Goal: Task Accomplishment & Management: Manage account settings

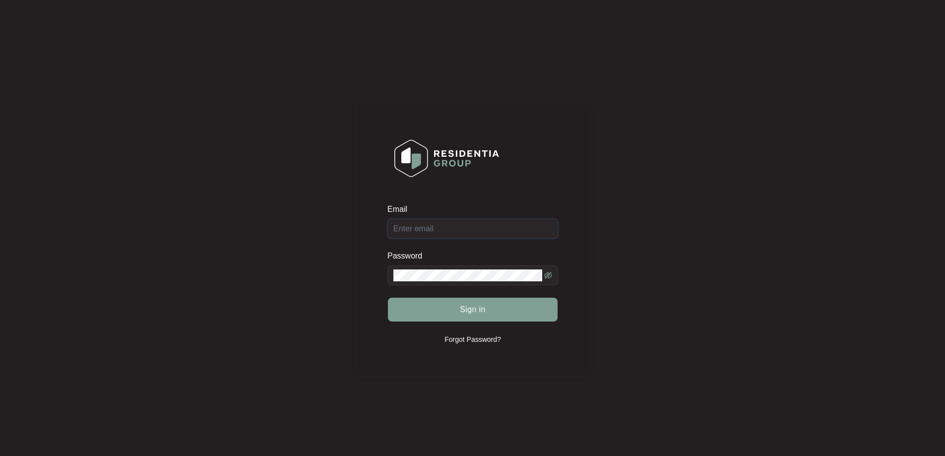
click at [454, 232] on input "Email" at bounding box center [472, 229] width 171 height 20
type input "[EMAIL_ADDRESS][DOMAIN_NAME]"
click at [466, 272] on span at bounding box center [472, 275] width 171 height 20
click at [478, 307] on span "Sign in" at bounding box center [473, 310] width 26 height 12
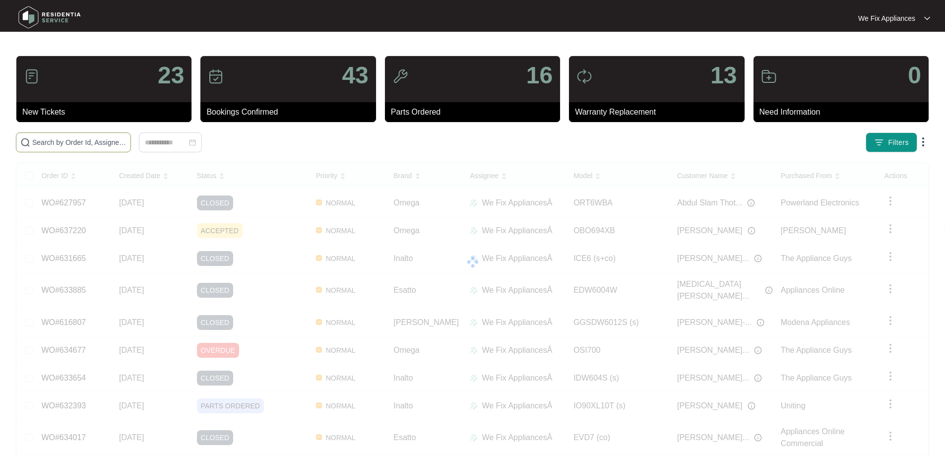
drag, startPoint x: 78, startPoint y: 136, endPoint x: 80, endPoint y: 144, distance: 8.2
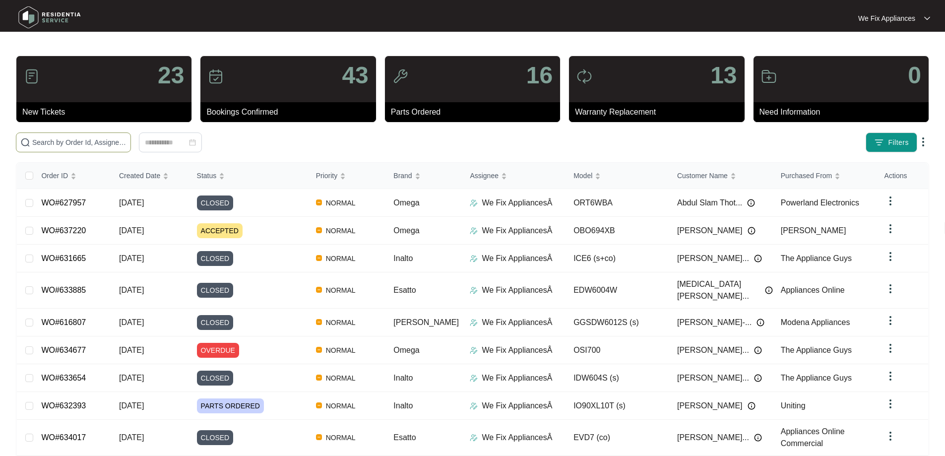
drag, startPoint x: 80, startPoint y: 144, endPoint x: 48, endPoint y: 143, distance: 31.8
paste input "637007"
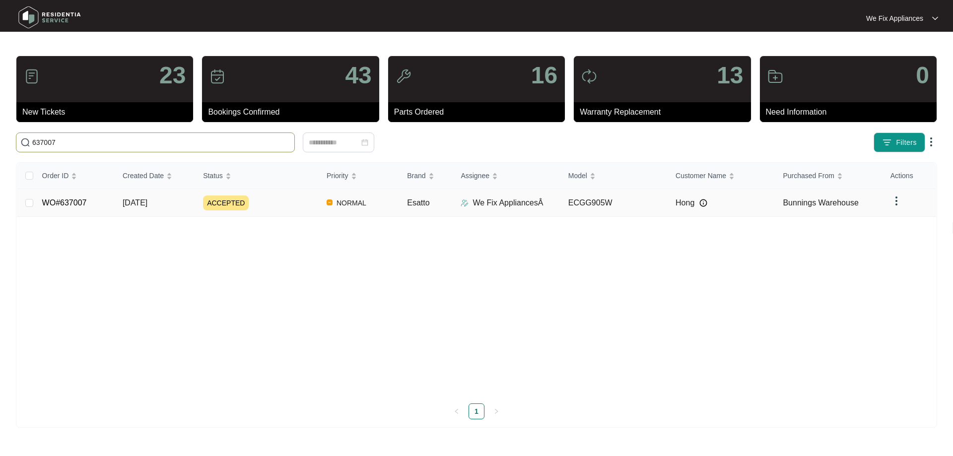
type input "637007"
click at [78, 201] on link "WO#637007" at bounding box center [64, 202] width 45 height 8
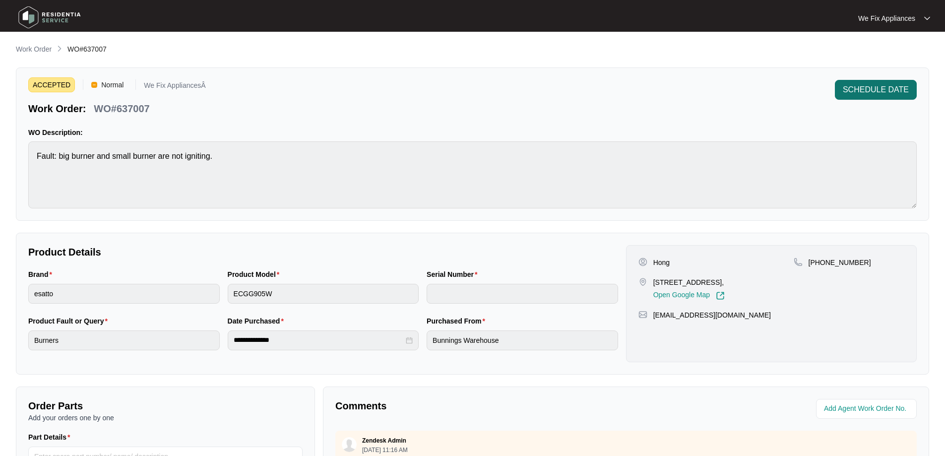
click at [860, 82] on button "SCHEDULE DATE" at bounding box center [876, 90] width 82 height 20
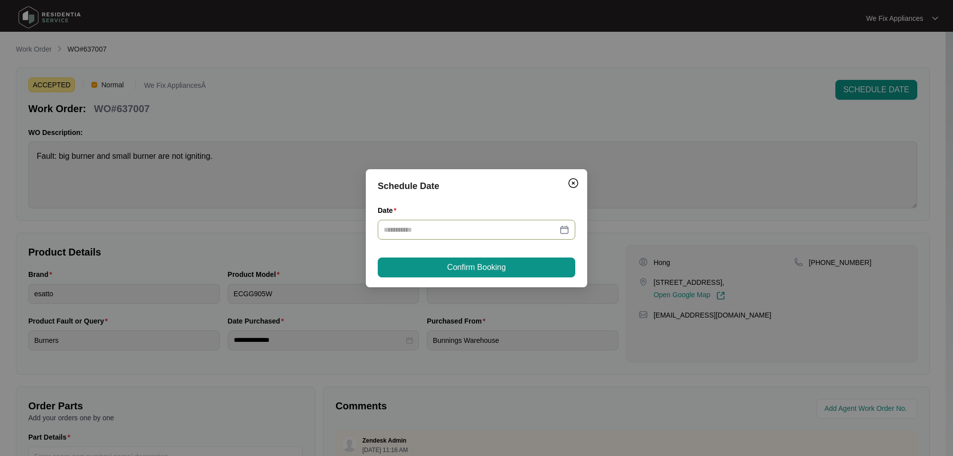
click at [478, 230] on input "Date" at bounding box center [470, 229] width 174 height 11
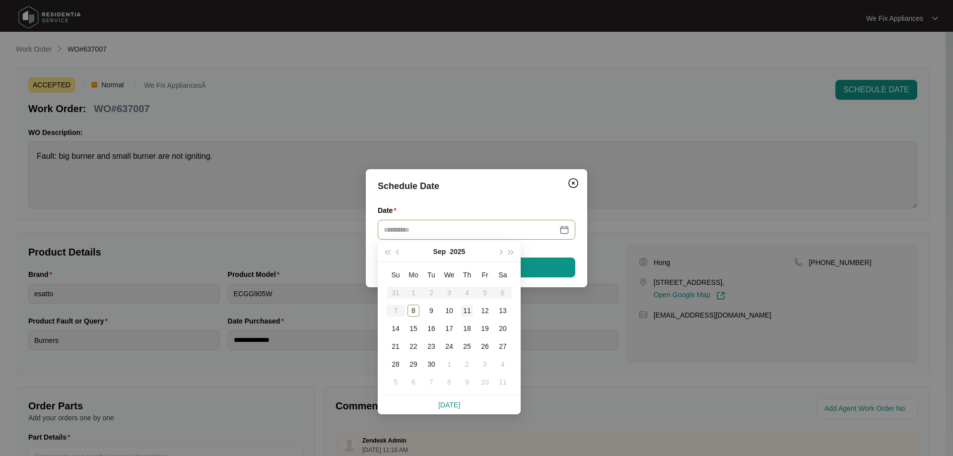
type input "**********"
click at [471, 312] on div "11" at bounding box center [467, 311] width 12 height 12
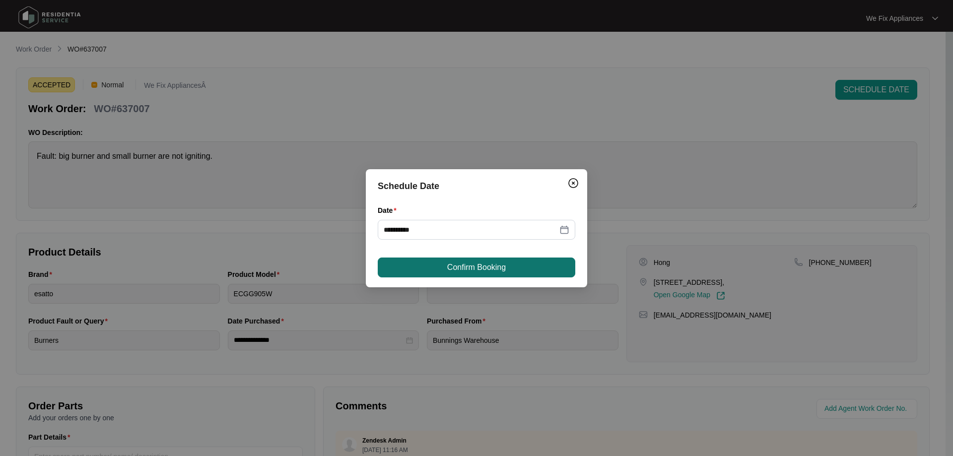
click at [496, 273] on button "Confirm Booking" at bounding box center [476, 267] width 197 height 20
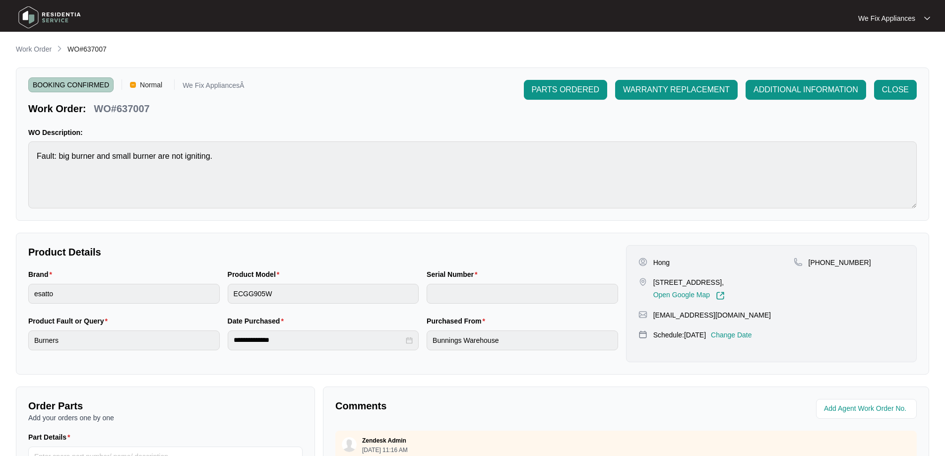
click at [68, 17] on img at bounding box center [49, 17] width 69 height 30
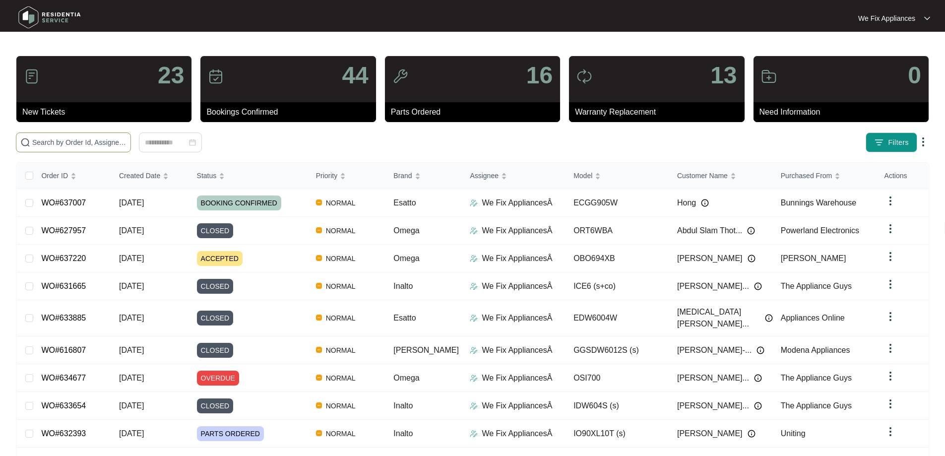
paste input "637016"
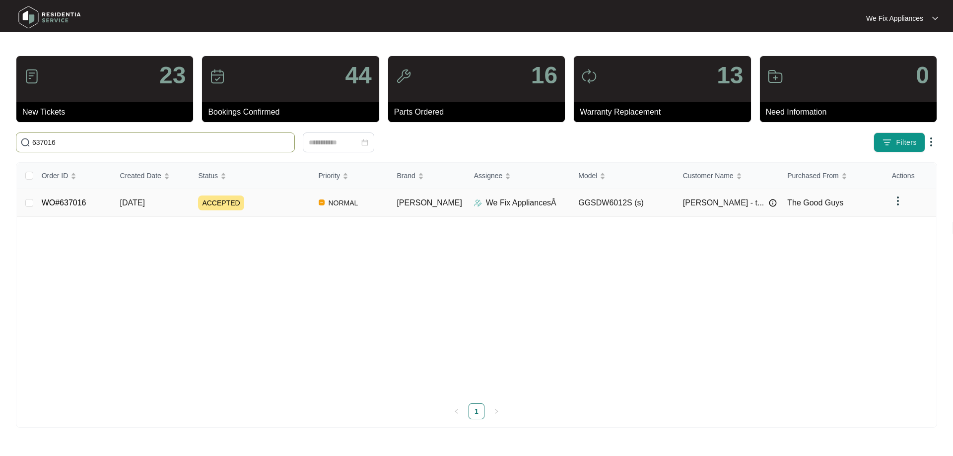
type input "637016"
click at [59, 206] on link "WO#637016" at bounding box center [64, 202] width 45 height 8
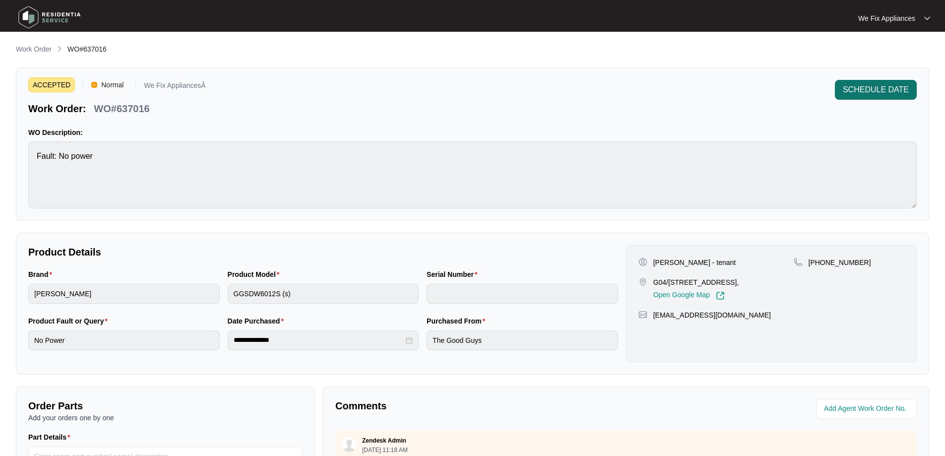
click at [864, 84] on span "SCHEDULE DATE" at bounding box center [876, 90] width 66 height 12
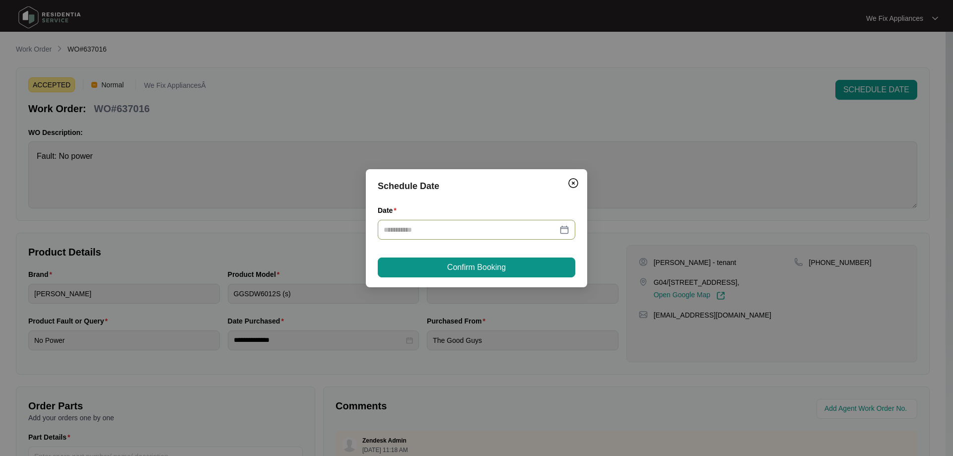
click at [427, 223] on div at bounding box center [476, 230] width 197 height 20
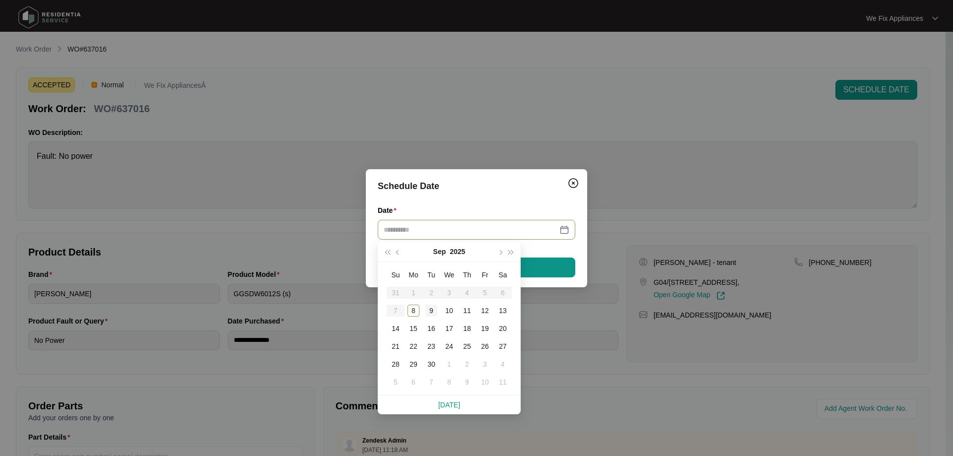
click at [432, 310] on div "9" at bounding box center [431, 311] width 12 height 12
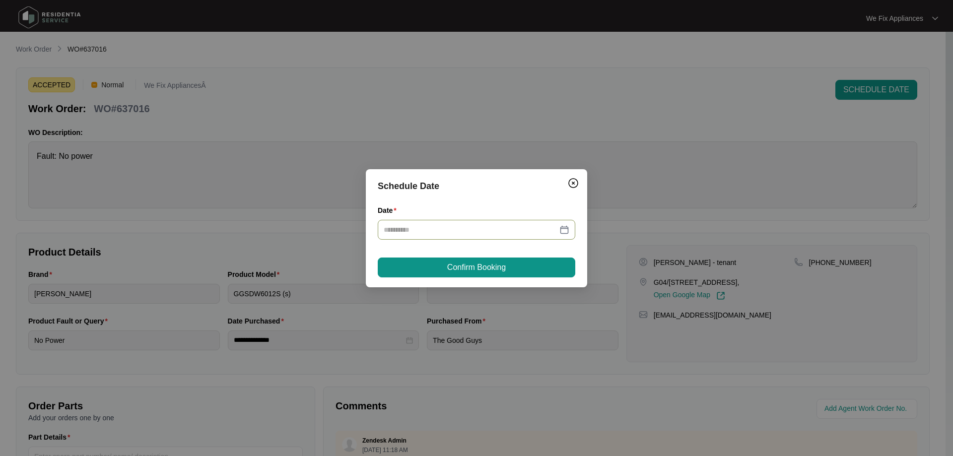
type input "**********"
click at [465, 268] on span "Confirm Booking" at bounding box center [476, 267] width 59 height 12
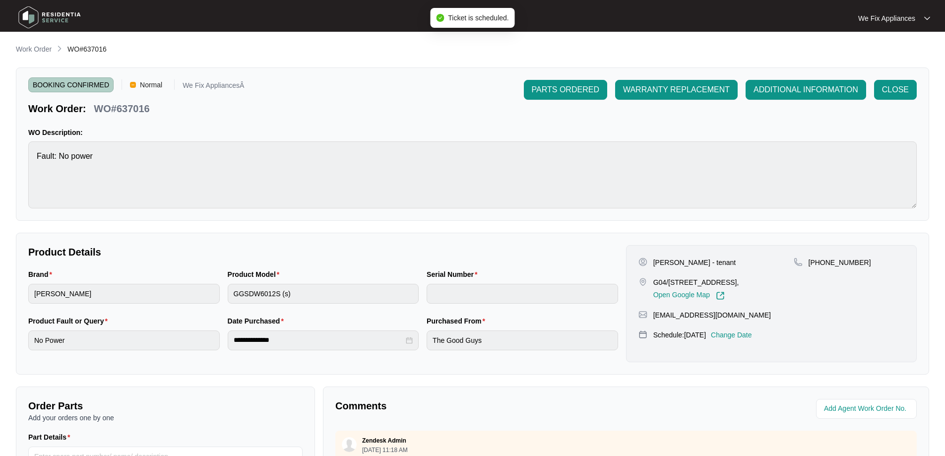
click at [66, 16] on img at bounding box center [49, 17] width 69 height 30
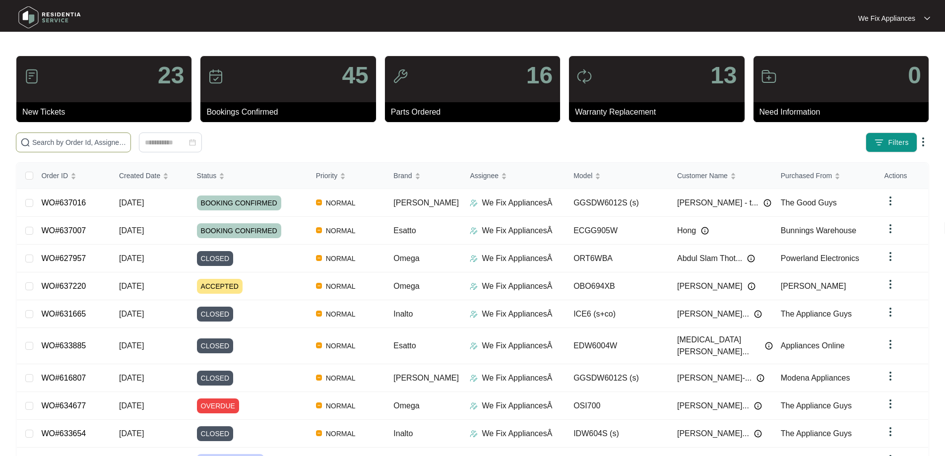
paste input "637220"
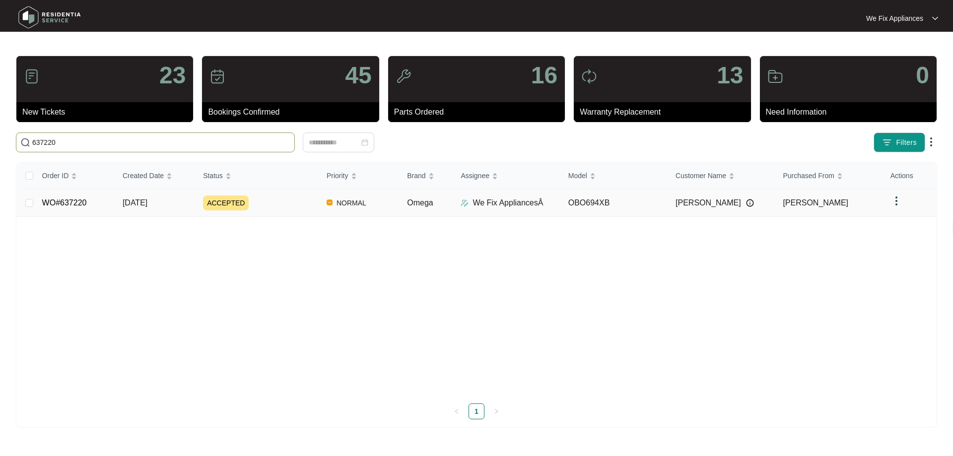
type input "637220"
click at [71, 209] on td "WO#637220" at bounding box center [74, 203] width 80 height 28
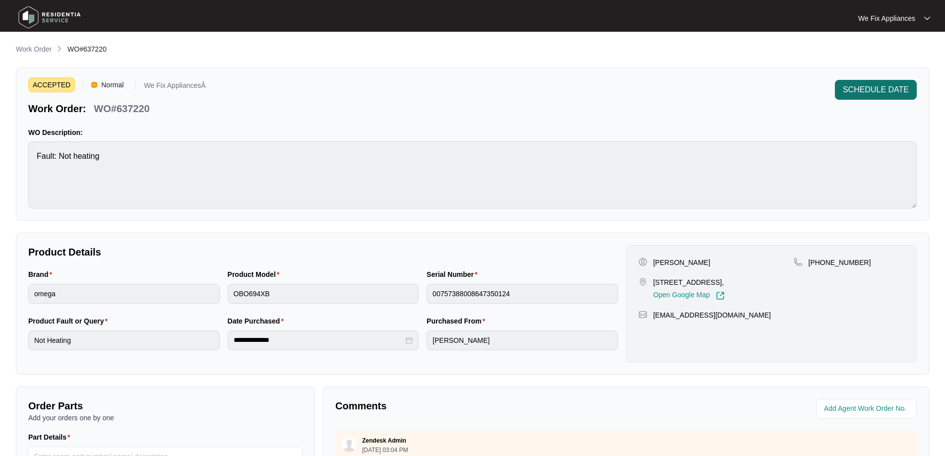
click at [870, 87] on span "SCHEDULE DATE" at bounding box center [876, 90] width 66 height 12
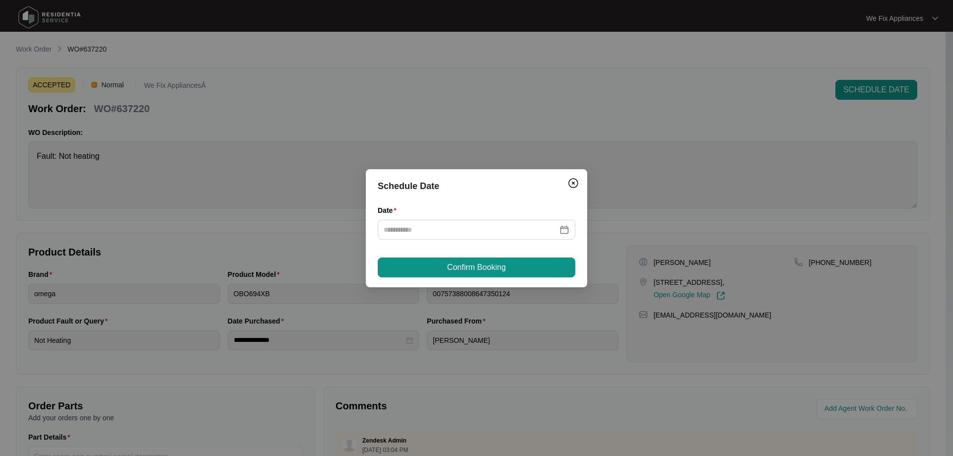
click at [490, 215] on div "Date" at bounding box center [476, 212] width 197 height 15
click at [484, 219] on div "Date" at bounding box center [476, 212] width 197 height 15
click at [497, 230] on input "Date" at bounding box center [470, 229] width 174 height 11
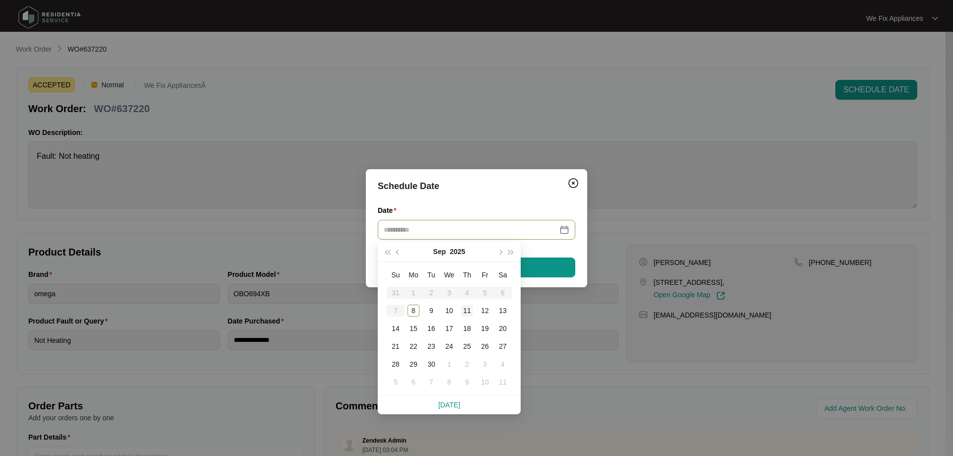
type input "**********"
click at [461, 311] on div "11" at bounding box center [467, 311] width 12 height 12
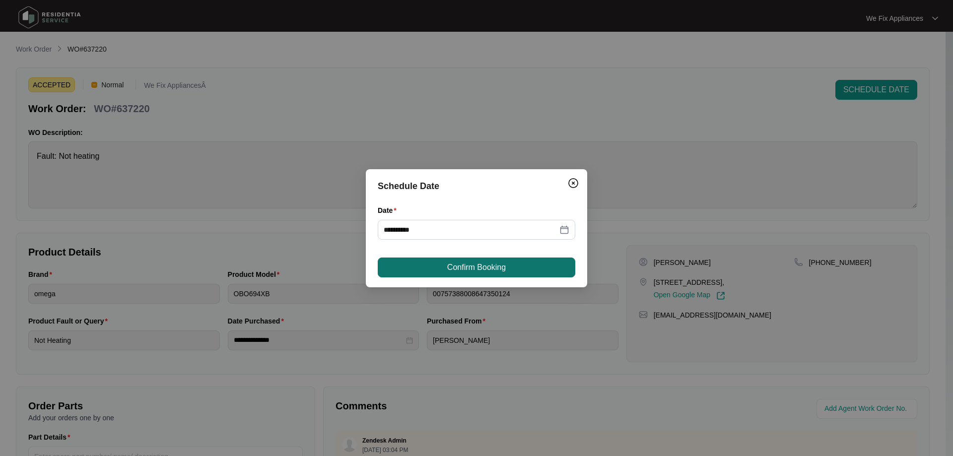
click at [471, 259] on button "Confirm Booking" at bounding box center [476, 267] width 197 height 20
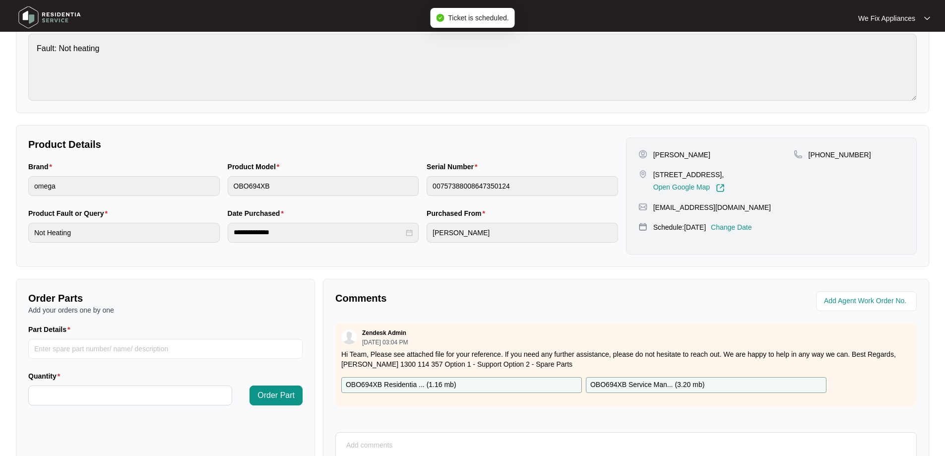
scroll to position [202, 0]
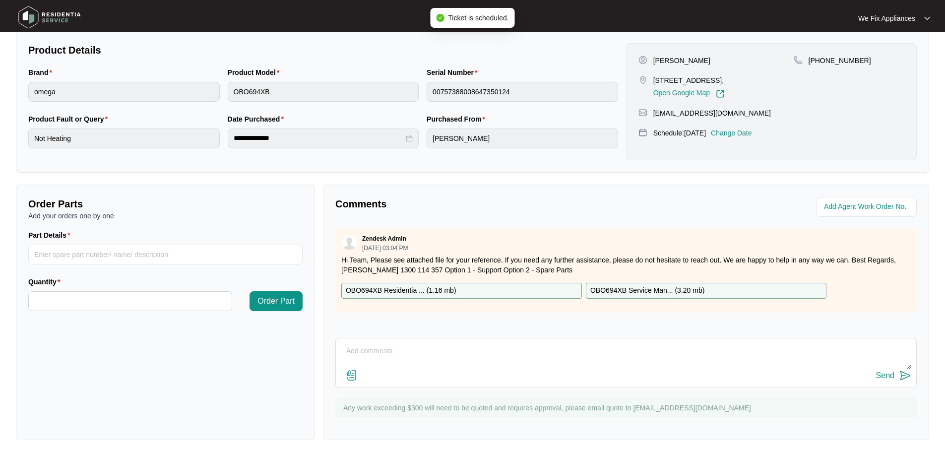
click at [422, 348] on textarea at bounding box center [626, 356] width 571 height 26
type textarea "Hi team, just fyi - customer requested [DATE] day off thank you."
click at [891, 374] on div "Send" at bounding box center [885, 375] width 18 height 9
click at [48, 17] on img at bounding box center [49, 17] width 69 height 30
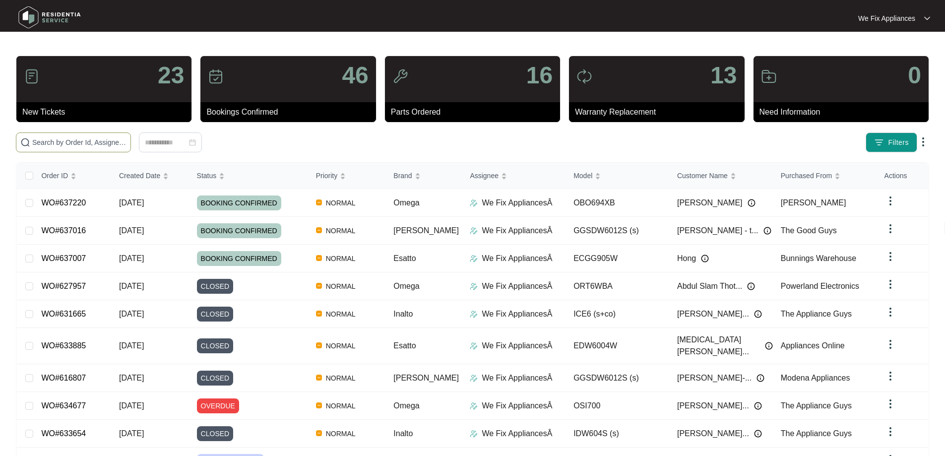
paste input "636914"
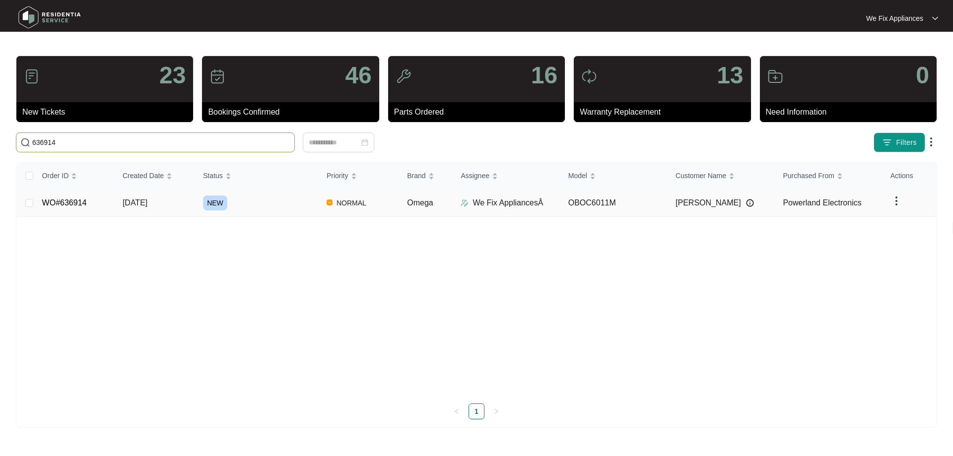
type input "636914"
click at [52, 201] on link "WO#636914" at bounding box center [64, 202] width 45 height 8
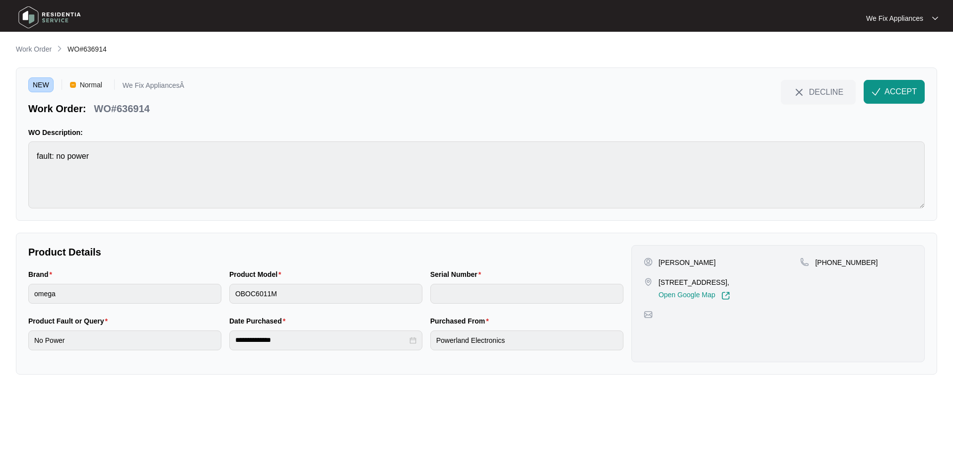
click at [869, 97] on button "ACCEPT" at bounding box center [893, 92] width 61 height 24
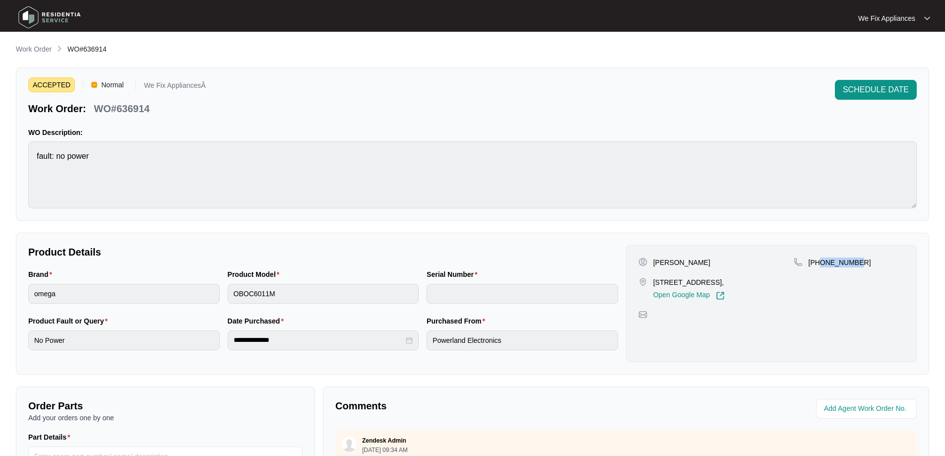
drag, startPoint x: 857, startPoint y: 260, endPoint x: 822, endPoint y: 268, distance: 36.2
click at [822, 268] on div "[PHONE_NUMBER]" at bounding box center [849, 278] width 111 height 43
copy p "424775537"
click at [723, 264] on div "[PERSON_NAME]" at bounding box center [715, 262] width 155 height 10
drag, startPoint x: 754, startPoint y: 282, endPoint x: 655, endPoint y: 286, distance: 99.3
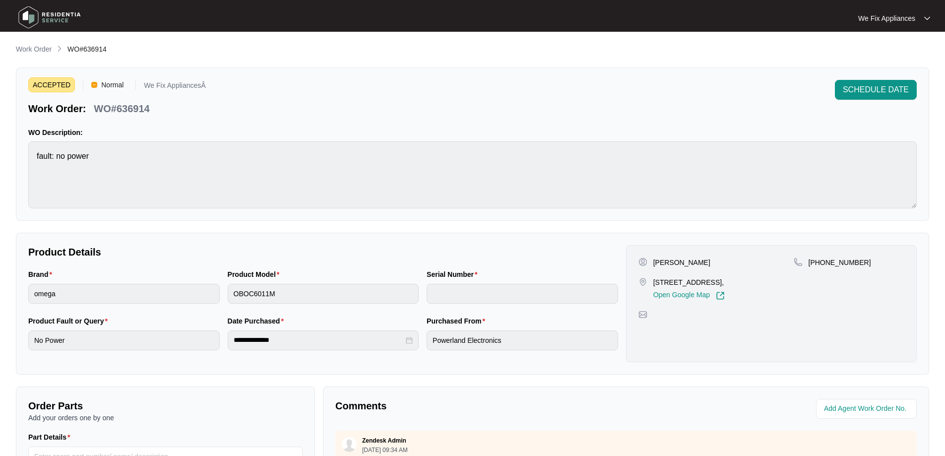
click at [655, 286] on p "[STREET_ADDRESS]," at bounding box center [688, 282] width 71 height 10
copy p "[STREET_ADDRESS]"
drag, startPoint x: 155, startPoint y: 112, endPoint x: 118, endPoint y: 111, distance: 37.7
click at [118, 111] on div "Work Order: WO#636914" at bounding box center [117, 106] width 178 height 17
copy p "636914"
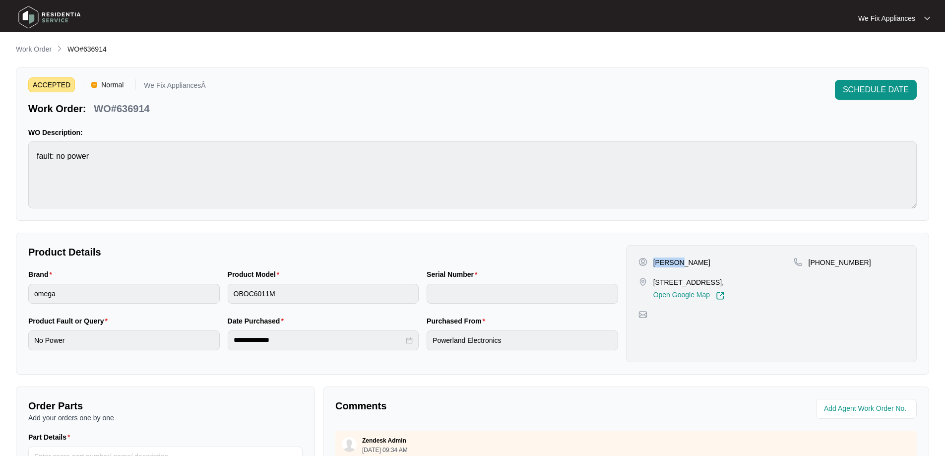
drag, startPoint x: 684, startPoint y: 261, endPoint x: 653, endPoint y: 265, distance: 31.5
click at [653, 265] on div "[PERSON_NAME]" at bounding box center [715, 262] width 155 height 10
copy p "[PERSON_NAME]"
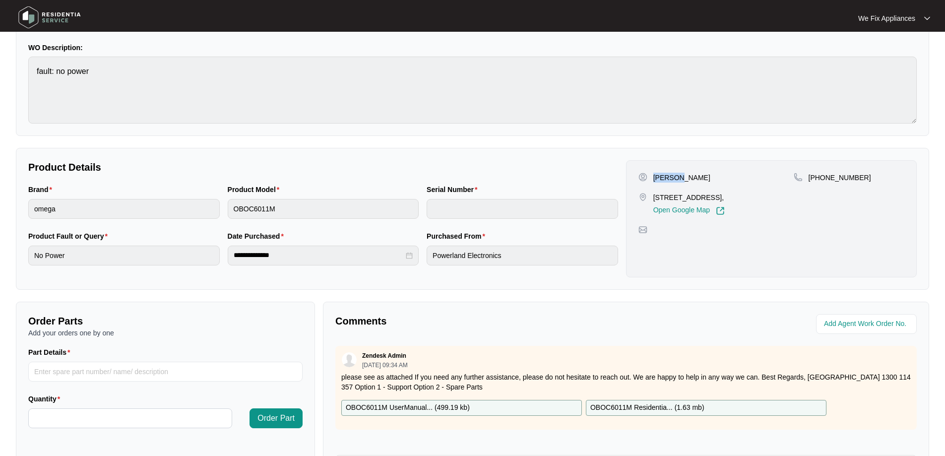
scroll to position [202, 0]
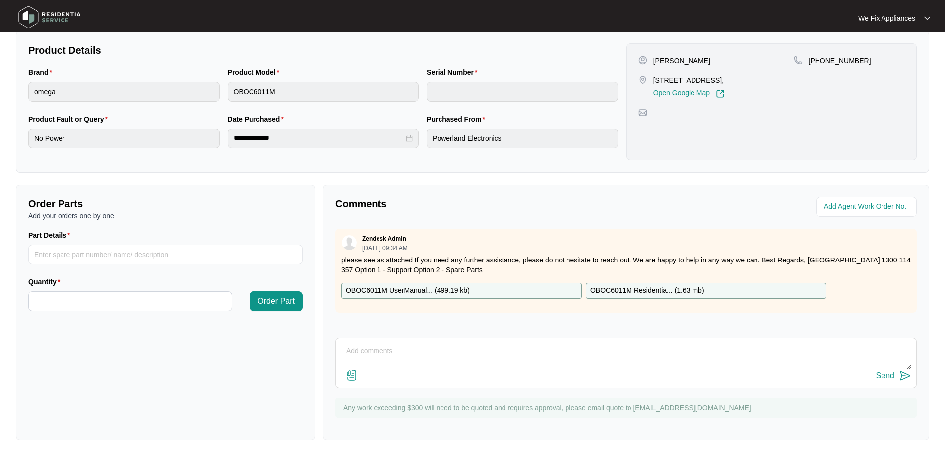
click at [450, 355] on textarea at bounding box center [626, 356] width 571 height 26
type textarea "Hi team, just fyi- left message for customer thank you."
click at [888, 375] on div "Send" at bounding box center [885, 375] width 18 height 9
click at [70, 23] on img at bounding box center [49, 17] width 69 height 30
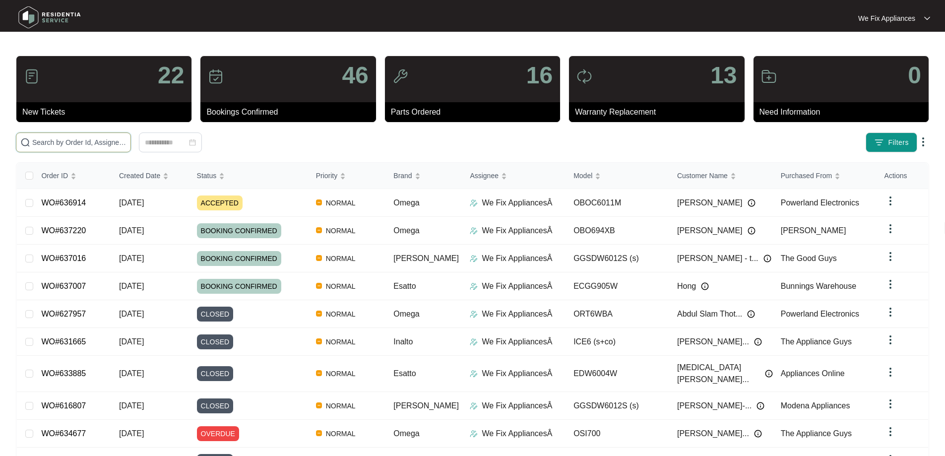
drag, startPoint x: 82, startPoint y: 138, endPoint x: 67, endPoint y: 142, distance: 15.9
paste input "636921"
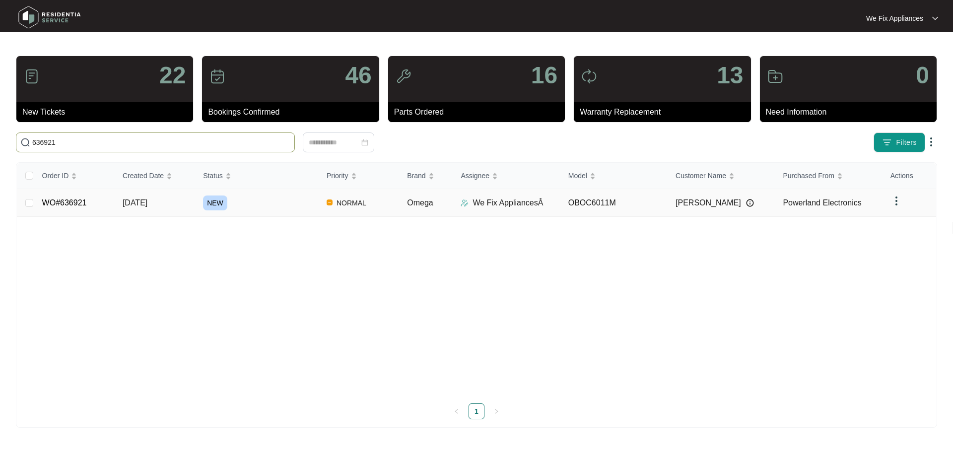
type input "636921"
click at [63, 205] on link "WO#636921" at bounding box center [64, 202] width 45 height 8
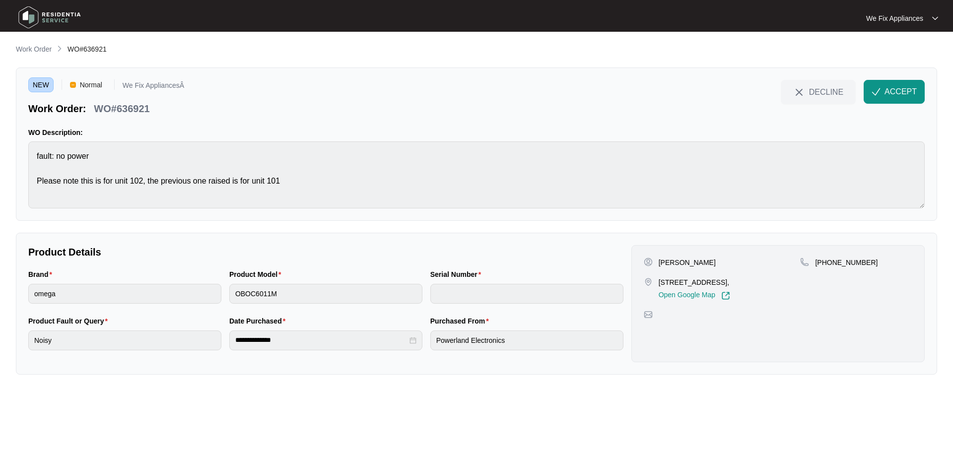
click at [867, 95] on button "ACCEPT" at bounding box center [893, 92] width 61 height 24
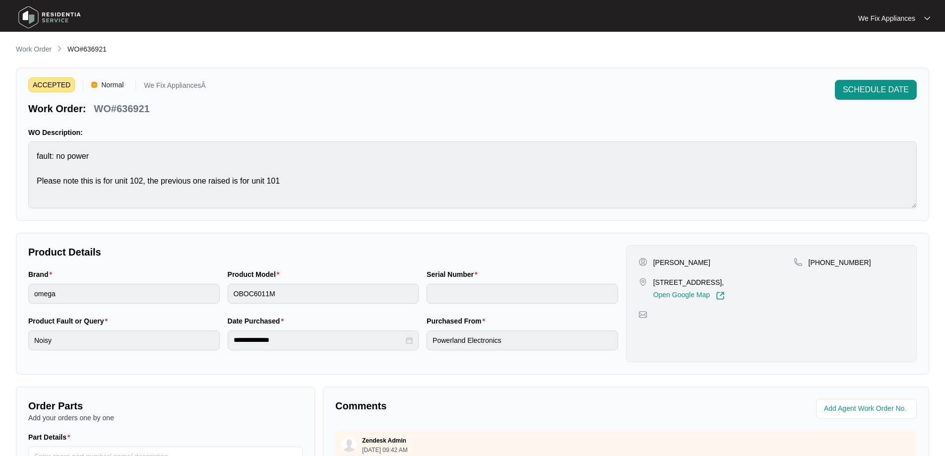
drag, startPoint x: 753, startPoint y: 281, endPoint x: 650, endPoint y: 281, distance: 102.7
click at [650, 281] on div "[STREET_ADDRESS], Open Google Map" at bounding box center [715, 288] width 155 height 23
copy p "[STREET_ADDRESS]"
click at [816, 276] on div "[PHONE_NUMBER]" at bounding box center [849, 278] width 111 height 43
drag, startPoint x: 683, startPoint y: 261, endPoint x: 654, endPoint y: 262, distance: 29.3
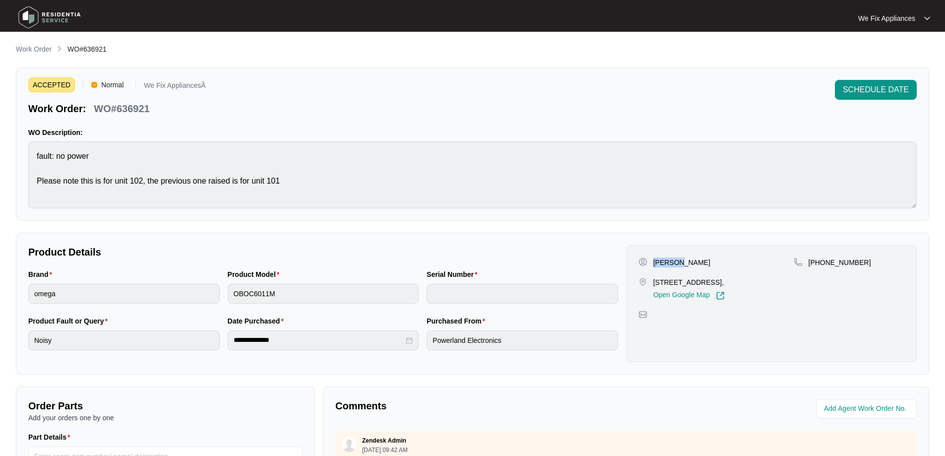
click at [654, 262] on div "[PERSON_NAME]" at bounding box center [715, 262] width 155 height 10
copy p "[PERSON_NAME]"
click at [219, 286] on div "Brand omega Product Model OBOC6011M Serial Number" at bounding box center [323, 292] width 598 height 47
drag, startPoint x: 156, startPoint y: 110, endPoint x: 119, endPoint y: 106, distance: 37.4
click at [119, 106] on div "Work Order: WO#636921" at bounding box center [117, 106] width 178 height 17
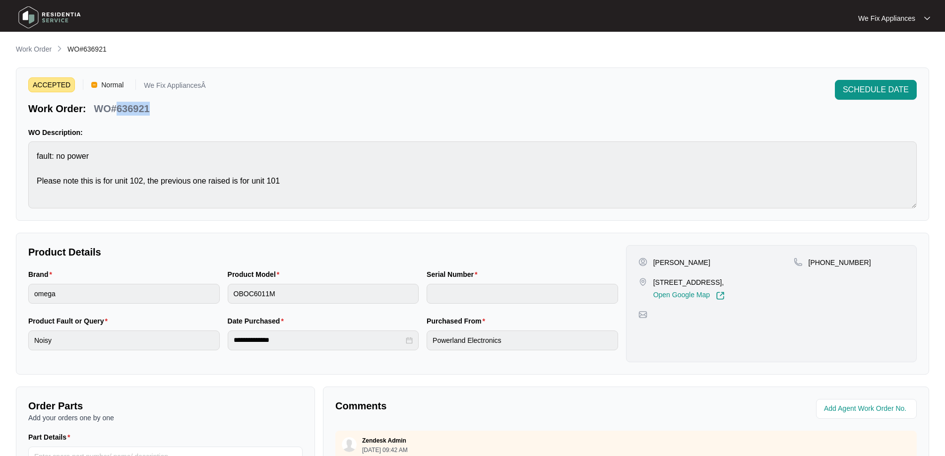
copy p "636921"
drag, startPoint x: 756, startPoint y: 280, endPoint x: 655, endPoint y: 287, distance: 101.0
click at [655, 287] on p "[STREET_ADDRESS]," at bounding box center [688, 282] width 71 height 10
copy p "[STREET_ADDRESS]"
drag, startPoint x: 846, startPoint y: 270, endPoint x: 852, endPoint y: 267, distance: 6.0
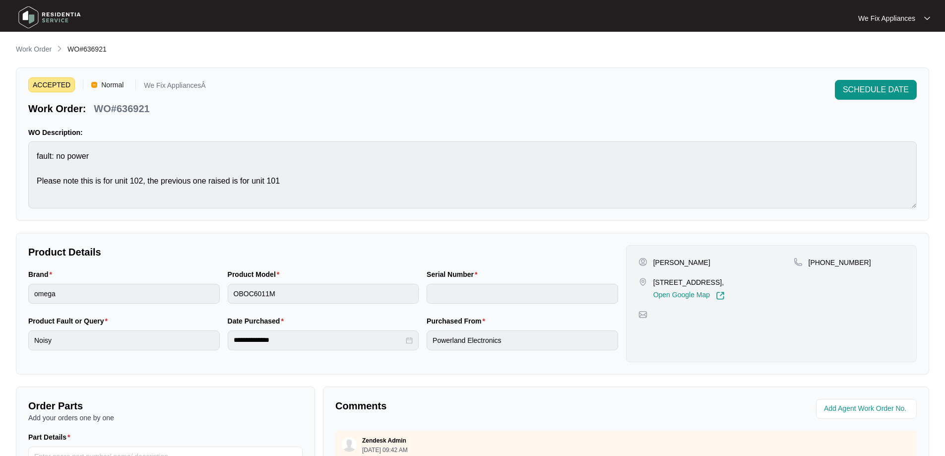
click at [846, 271] on div "[PHONE_NUMBER]" at bounding box center [849, 278] width 111 height 43
drag, startPoint x: 852, startPoint y: 259, endPoint x: 820, endPoint y: 267, distance: 33.6
click at [820, 267] on div "[PHONE_NUMBER]" at bounding box center [849, 262] width 111 height 10
copy p "424775537"
drag, startPoint x: 155, startPoint y: 110, endPoint x: 117, endPoint y: 110, distance: 38.2
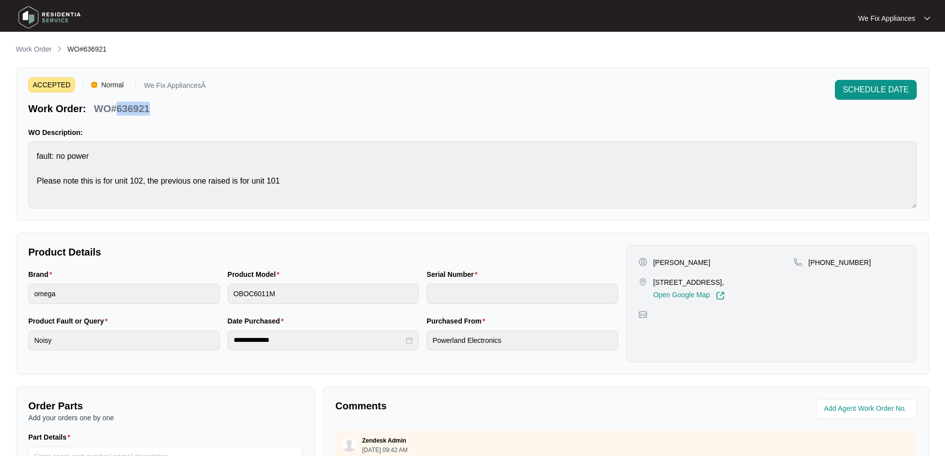
click at [117, 110] on div "Work Order: WO#636921" at bounding box center [117, 106] width 178 height 17
copy p "636921"
click at [914, 87] on button "SCHEDULE DATE" at bounding box center [876, 90] width 82 height 20
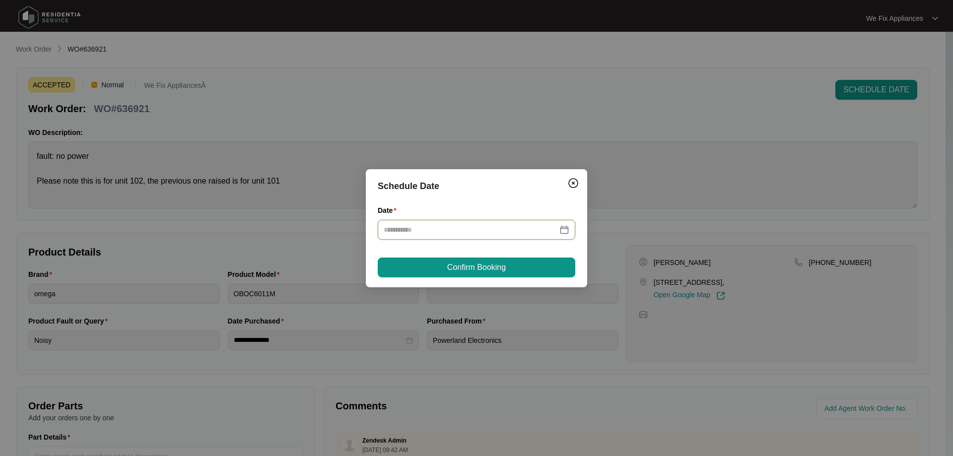
click at [430, 228] on input "Date" at bounding box center [470, 229] width 174 height 11
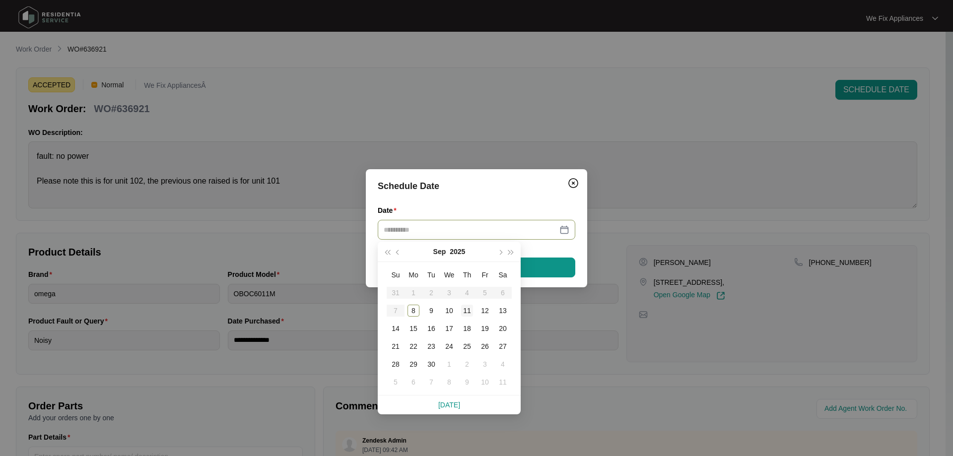
type input "**********"
click at [470, 310] on div "11" at bounding box center [467, 311] width 12 height 12
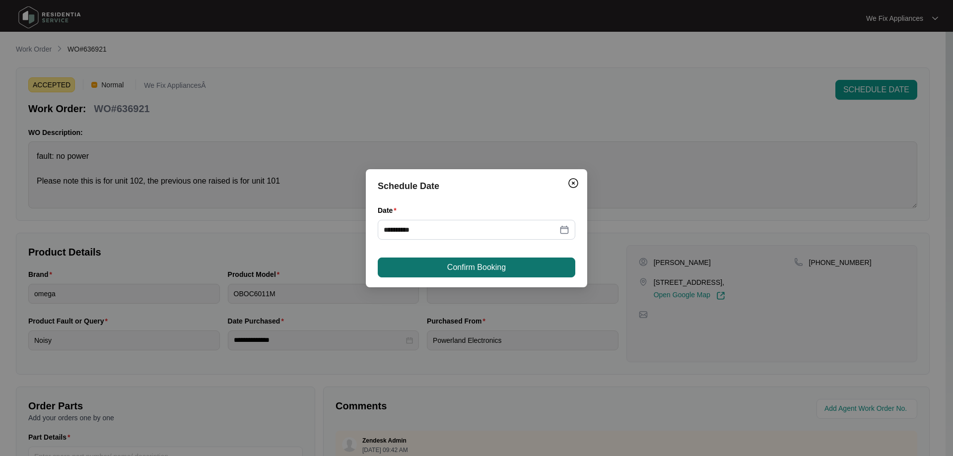
click at [485, 265] on span "Confirm Booking" at bounding box center [476, 267] width 59 height 12
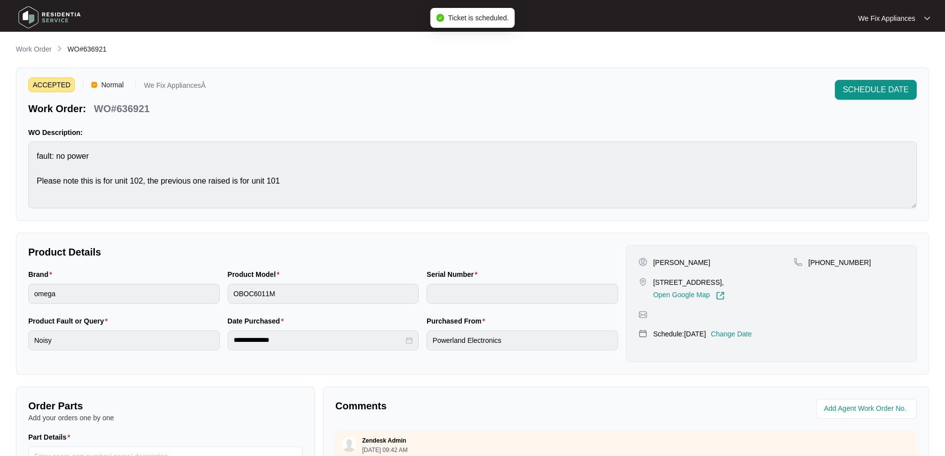
click at [51, 14] on img at bounding box center [49, 17] width 69 height 30
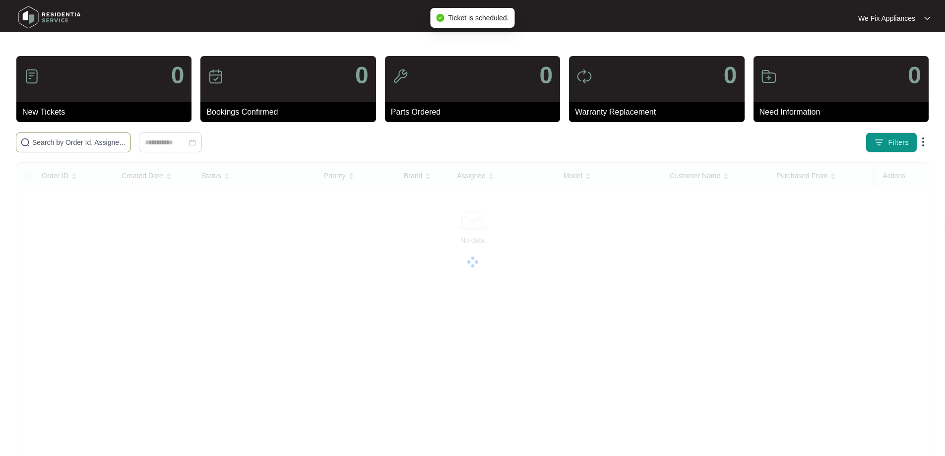
drag, startPoint x: 127, startPoint y: 135, endPoint x: 122, endPoint y: 136, distance: 5.1
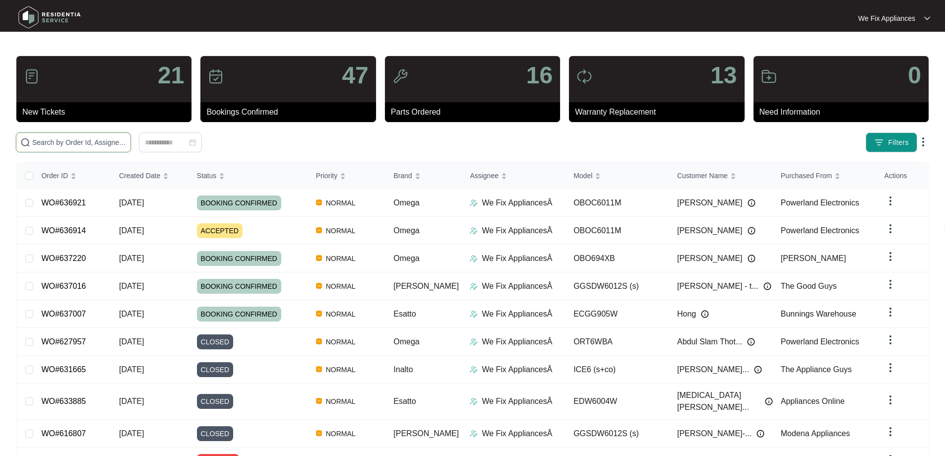
drag, startPoint x: 122, startPoint y: 136, endPoint x: 49, endPoint y: 144, distance: 73.3
paste input "636921"
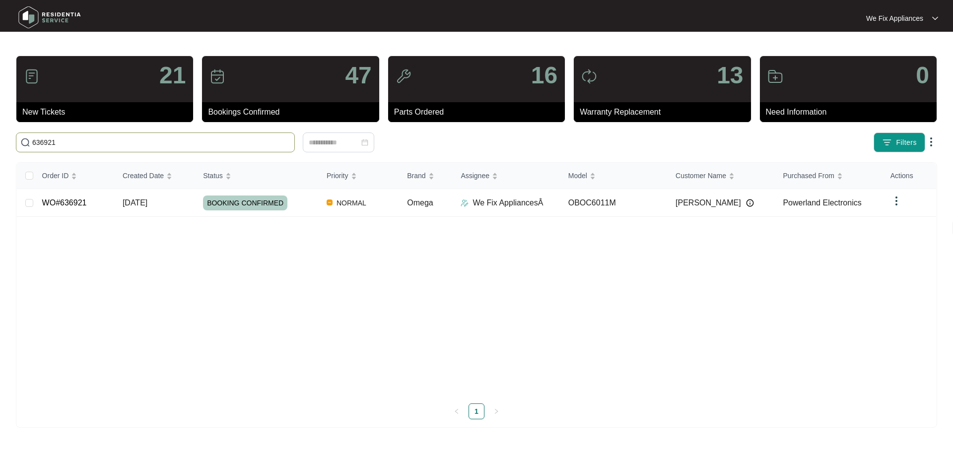
type input "636921"
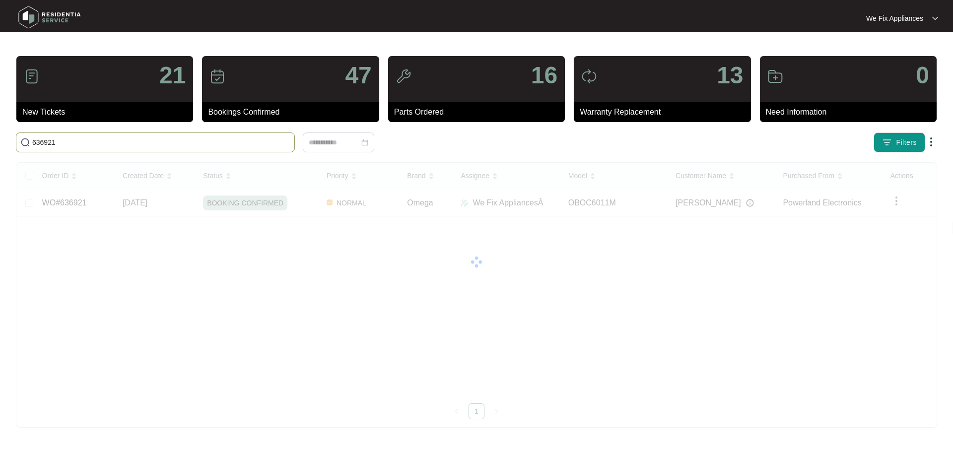
drag, startPoint x: 85, startPoint y: 140, endPoint x: 0, endPoint y: 148, distance: 85.2
click at [0, 148] on main "21 New Tickets 47 Bookings Confirmed 16 Parts Ordered 13 Warranty Replacement 0…" at bounding box center [476, 228] width 953 height 456
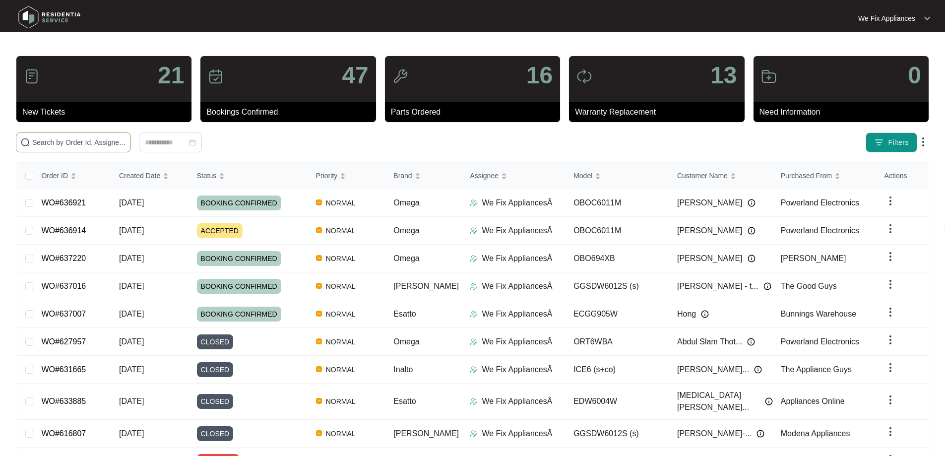
paste input "636914"
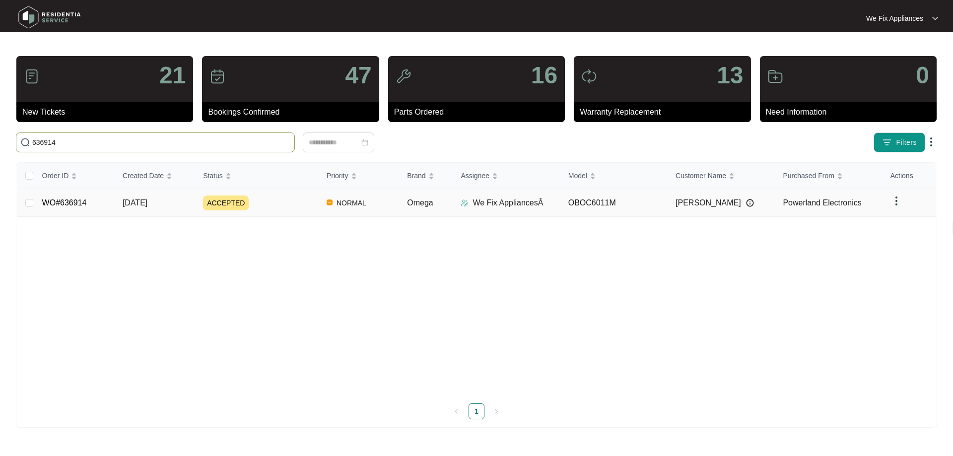
type input "636914"
click at [56, 202] on link "WO#636914" at bounding box center [64, 202] width 45 height 8
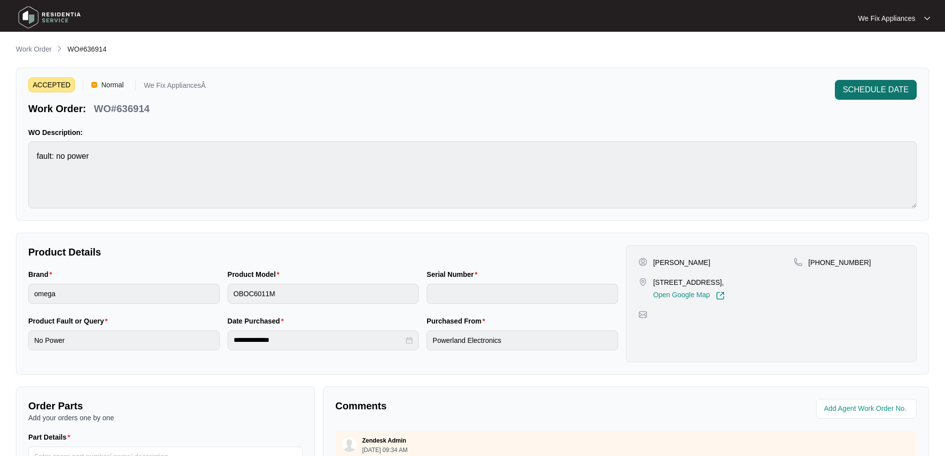
click at [877, 84] on span "SCHEDULE DATE" at bounding box center [876, 90] width 66 height 12
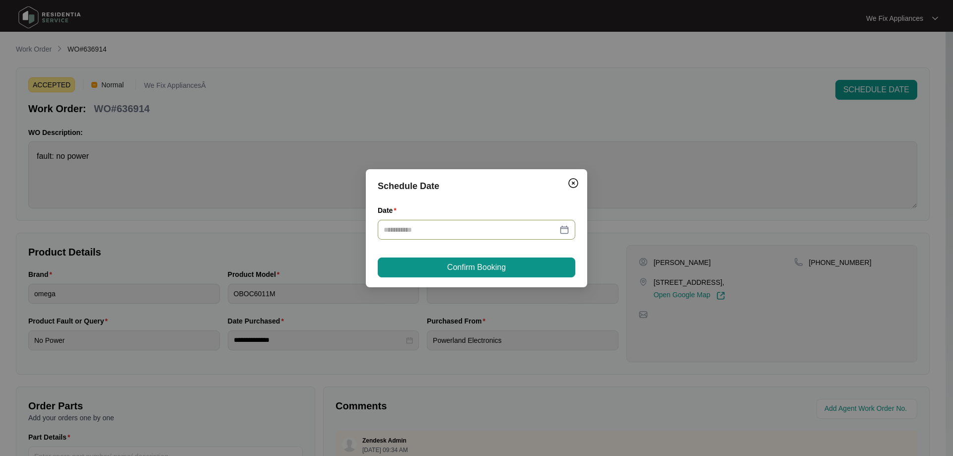
drag, startPoint x: 449, startPoint y: 224, endPoint x: 454, endPoint y: 234, distance: 11.5
click at [449, 228] on input "Date" at bounding box center [470, 229] width 174 height 11
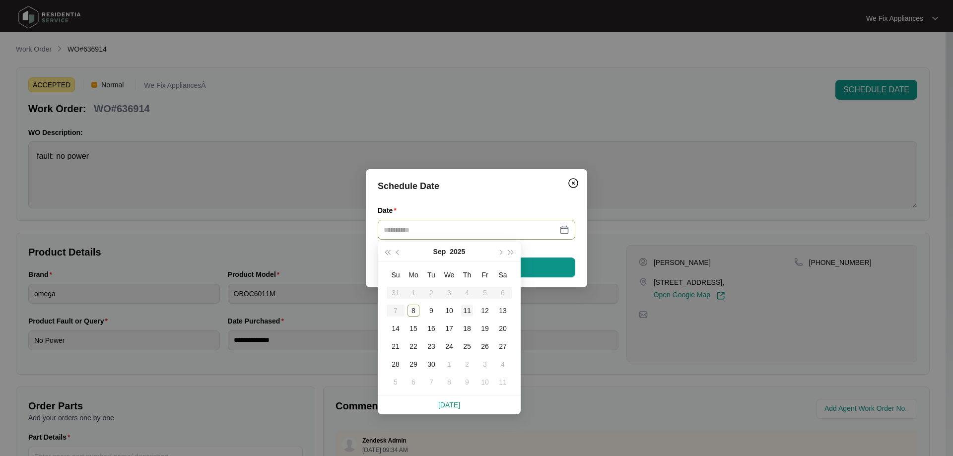
type input "**********"
click at [463, 310] on div "11" at bounding box center [467, 311] width 12 height 12
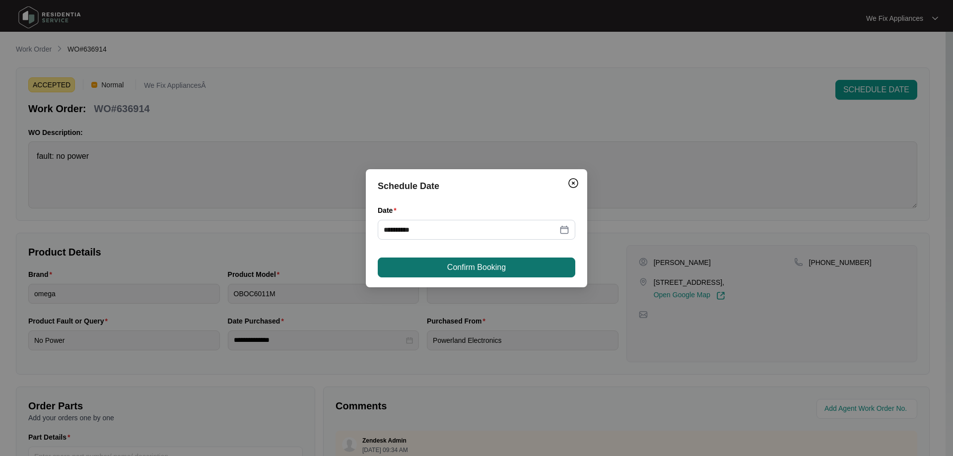
click at [470, 268] on span "Confirm Booking" at bounding box center [476, 267] width 59 height 12
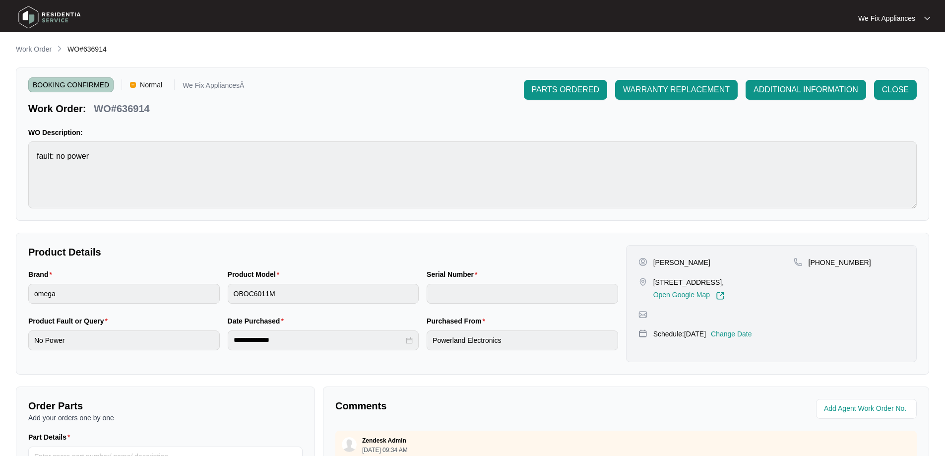
click at [55, 22] on img at bounding box center [49, 17] width 69 height 30
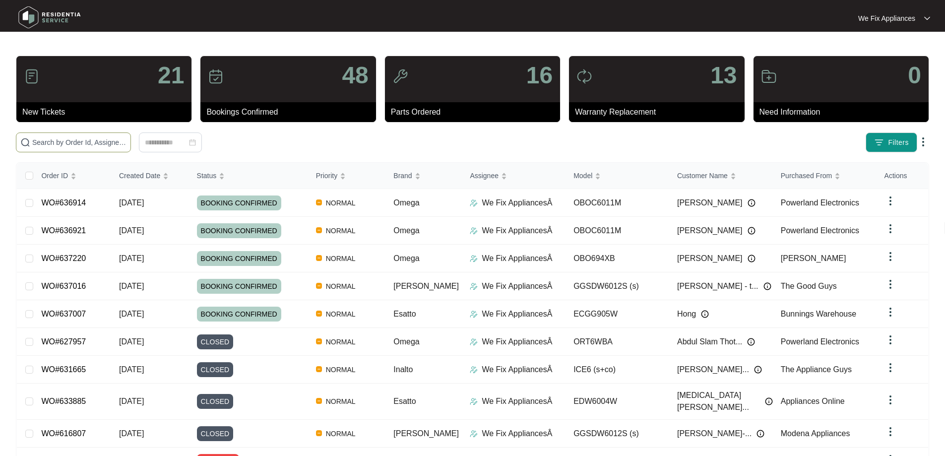
paste input "636930"
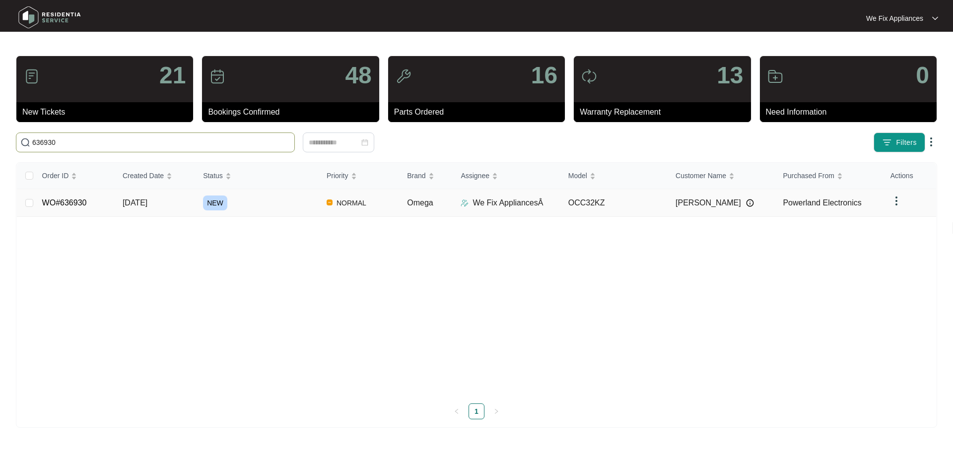
type input "636930"
click at [59, 205] on link "WO#636930" at bounding box center [64, 202] width 45 height 8
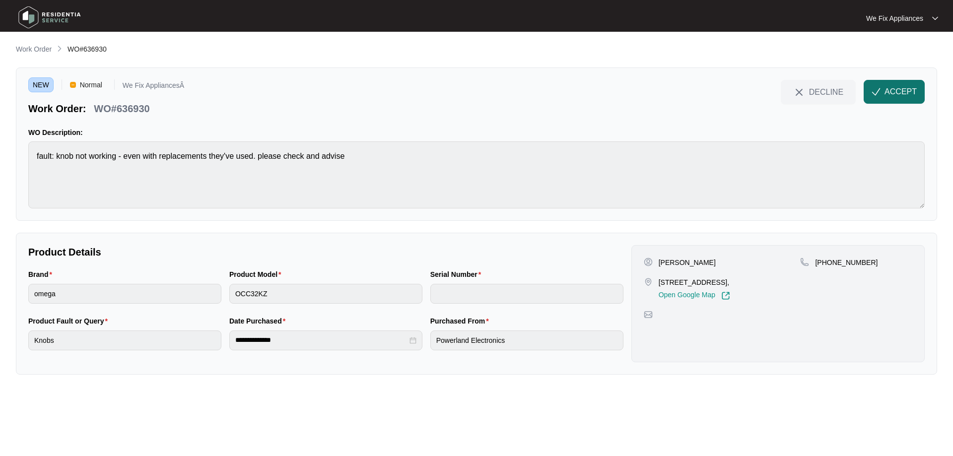
click at [877, 91] on img "button" at bounding box center [875, 91] width 9 height 9
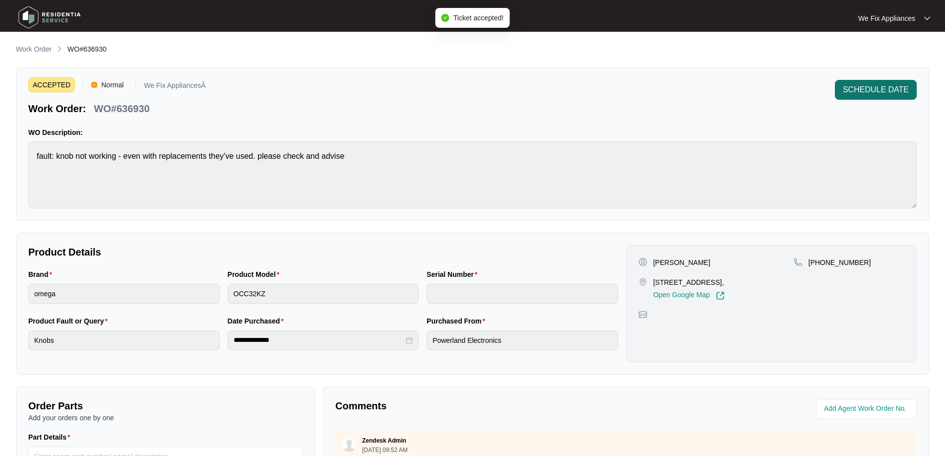
click at [882, 95] on span "SCHEDULE DATE" at bounding box center [876, 90] width 66 height 12
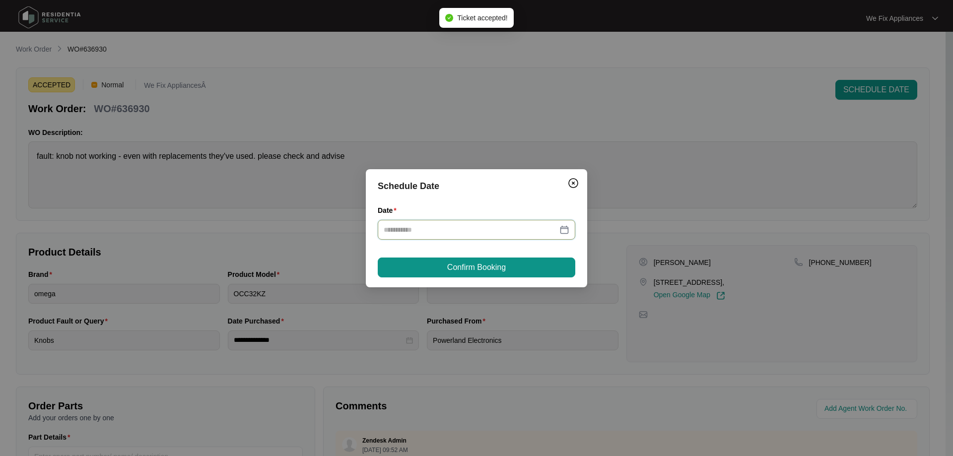
drag, startPoint x: 447, startPoint y: 224, endPoint x: 434, endPoint y: 239, distance: 20.0
click at [445, 228] on input "Date" at bounding box center [470, 229] width 174 height 11
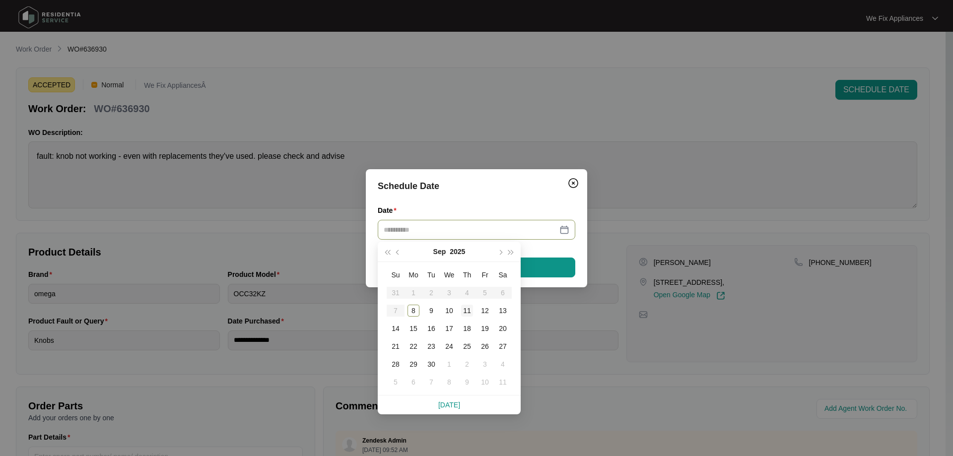
type input "**********"
click at [466, 312] on div "11" at bounding box center [467, 311] width 12 height 12
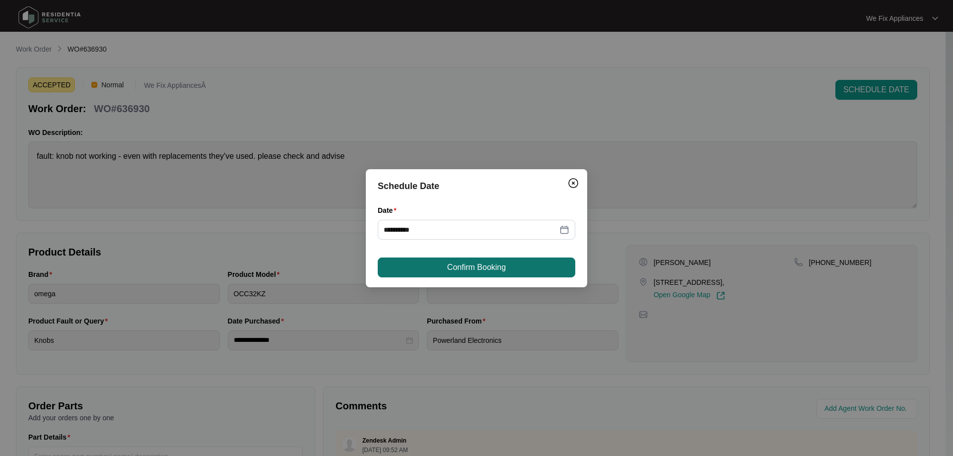
click at [478, 273] on button "Confirm Booking" at bounding box center [476, 267] width 197 height 20
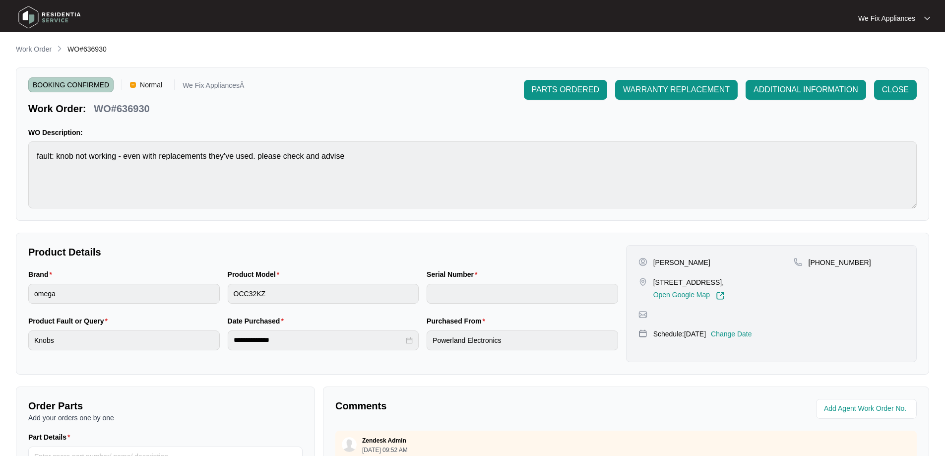
click at [51, 13] on img at bounding box center [49, 17] width 69 height 30
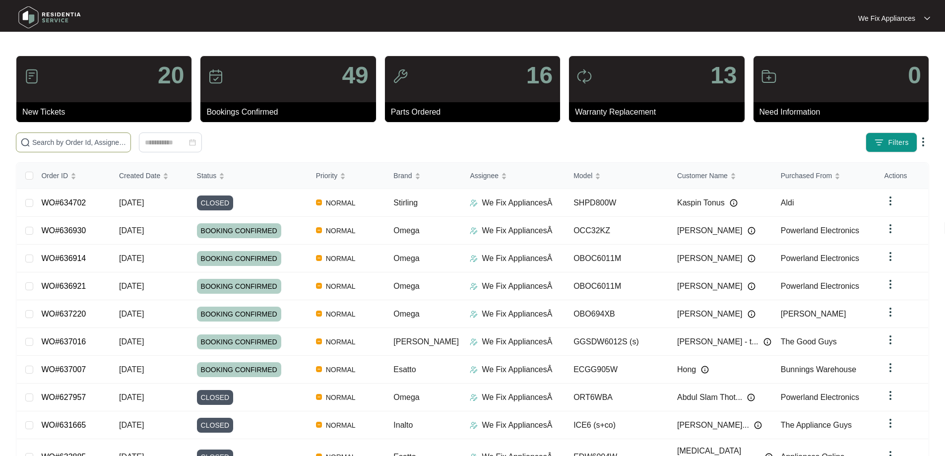
paste input "637036"
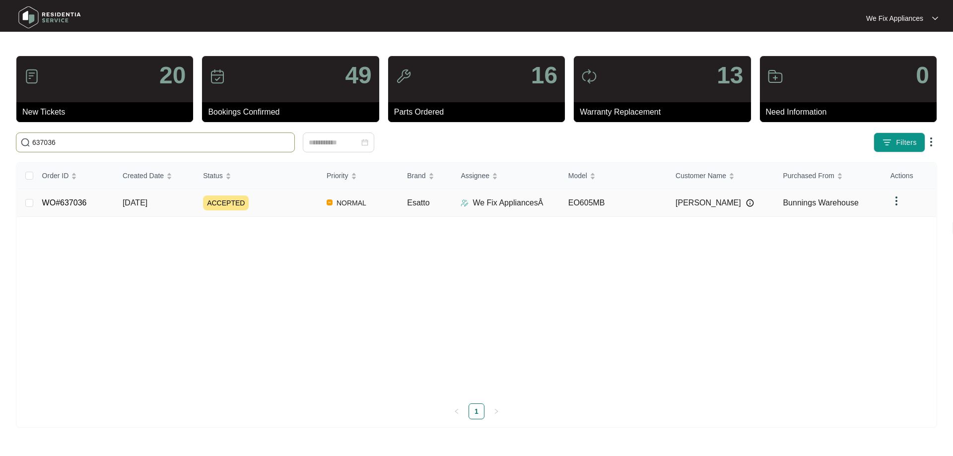
type input "637036"
click at [73, 201] on link "WO#637036" at bounding box center [64, 202] width 45 height 8
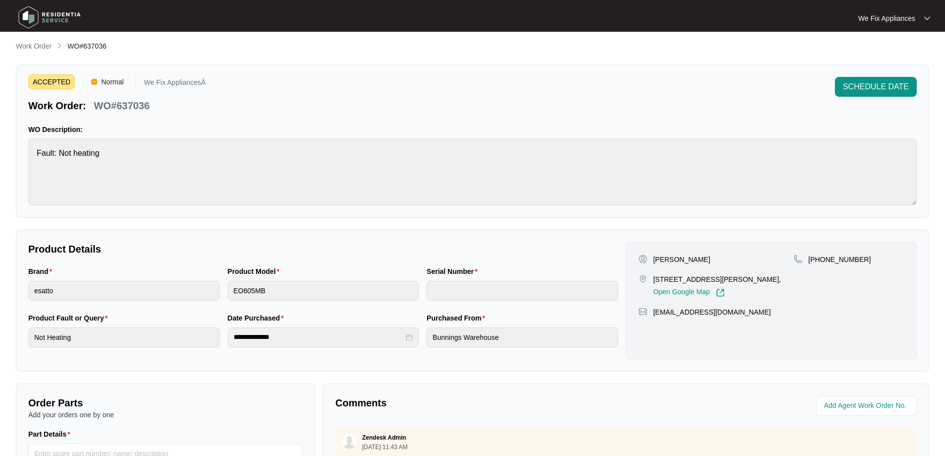
scroll to position [198, 0]
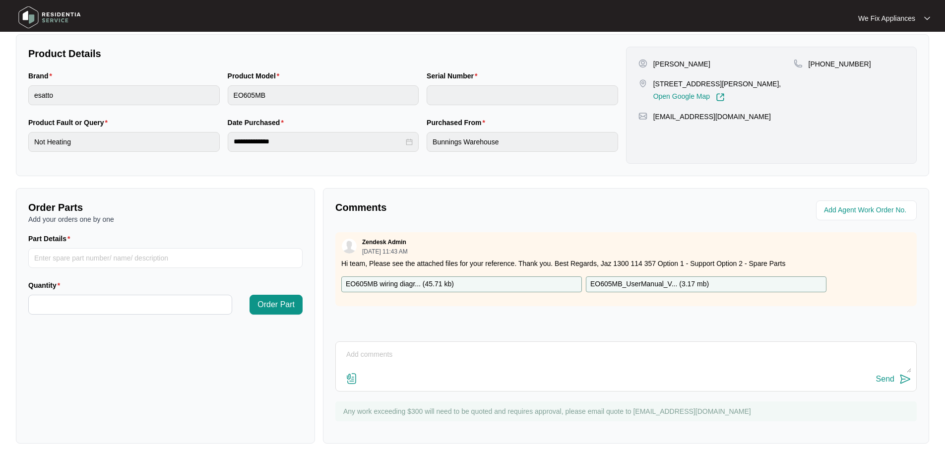
click at [450, 381] on div "Send" at bounding box center [626, 379] width 571 height 13
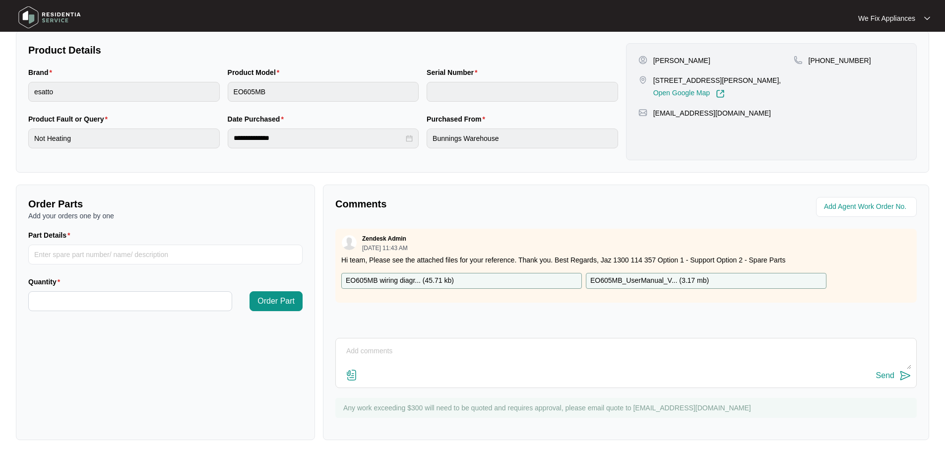
click at [362, 358] on textarea at bounding box center [626, 356] width 571 height 26
type textarea "h"
type textarea "Hi guys just fyi - left message for customer [DATE] and this morning thank you."
click at [900, 374] on img at bounding box center [905, 376] width 12 height 12
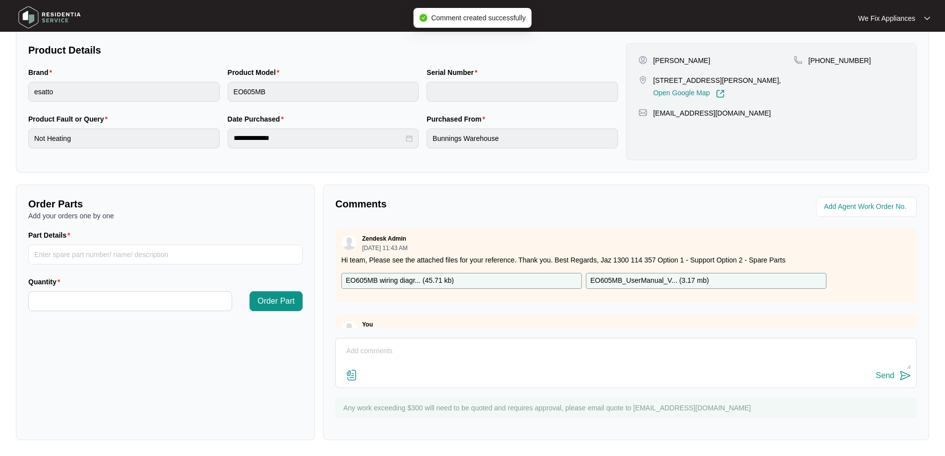
click at [50, 11] on img at bounding box center [49, 17] width 69 height 30
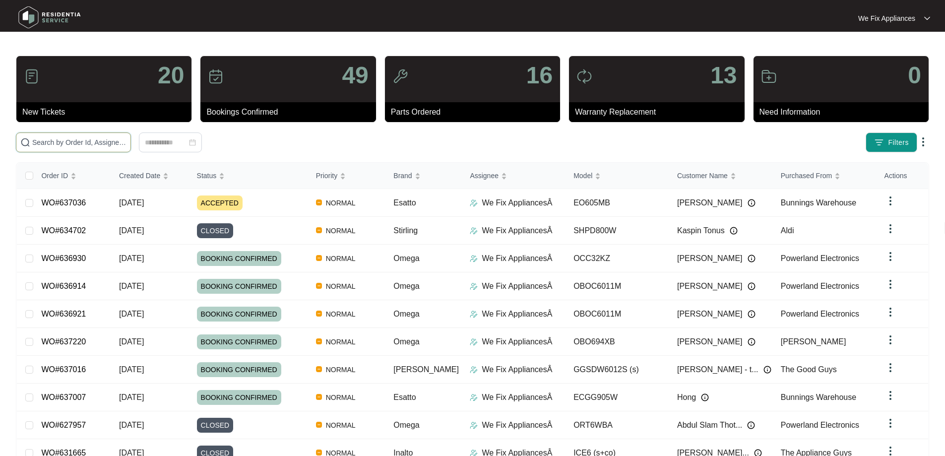
drag, startPoint x: 70, startPoint y: 137, endPoint x: 48, endPoint y: 144, distance: 23.4
paste input "637272"
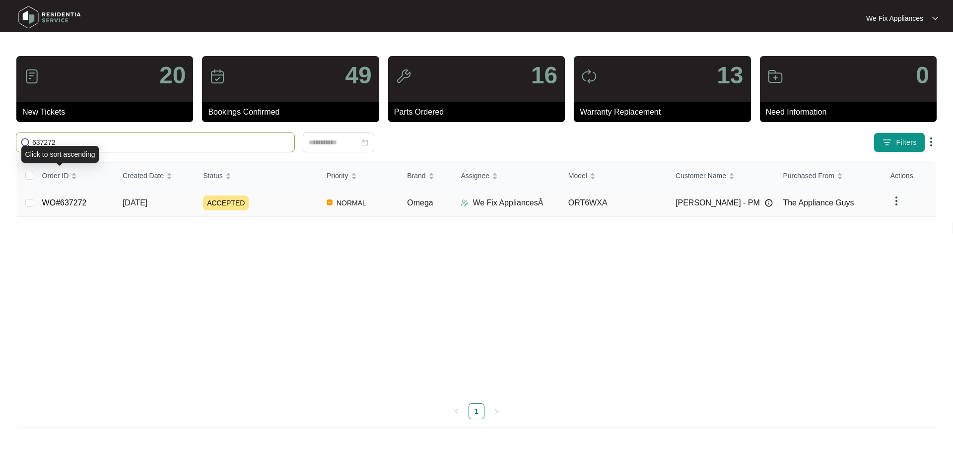
type input "637272"
click at [68, 198] on link "WO#637272" at bounding box center [64, 202] width 45 height 8
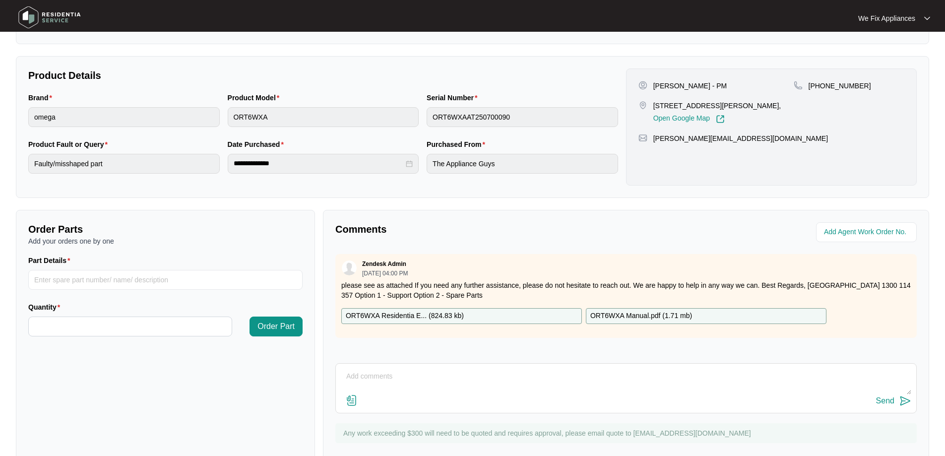
scroll to position [202, 0]
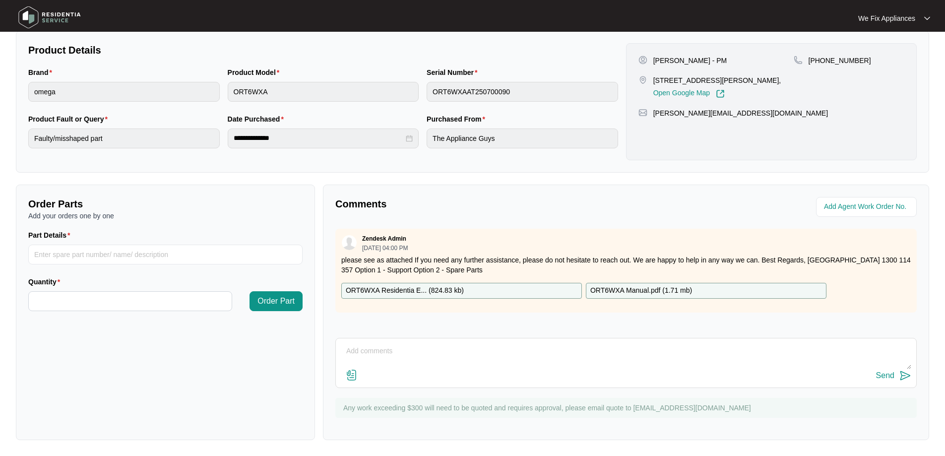
click at [458, 365] on textarea at bounding box center [626, 356] width 571 height 26
type textarea "Hi guys, left message for customer thank you."
click at [882, 376] on div "Send" at bounding box center [885, 375] width 18 height 9
click at [55, 16] on img at bounding box center [49, 17] width 69 height 30
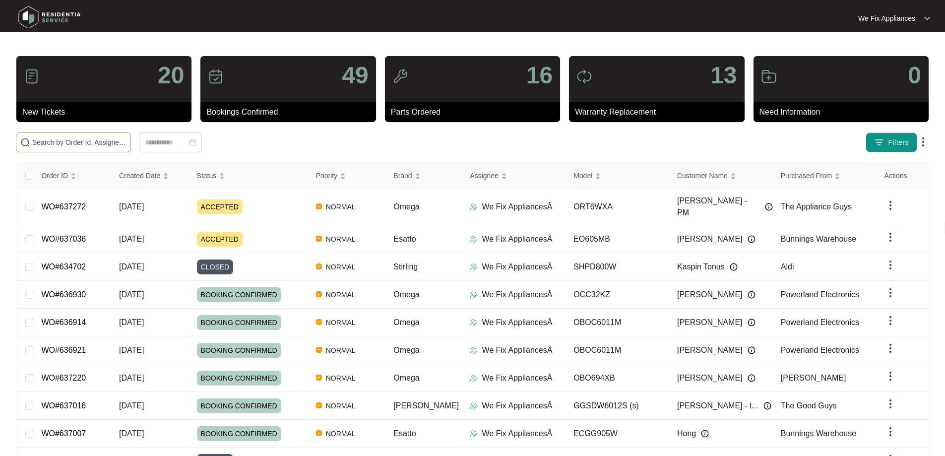
drag, startPoint x: 57, startPoint y: 148, endPoint x: 41, endPoint y: 140, distance: 17.1
paste input "636754"
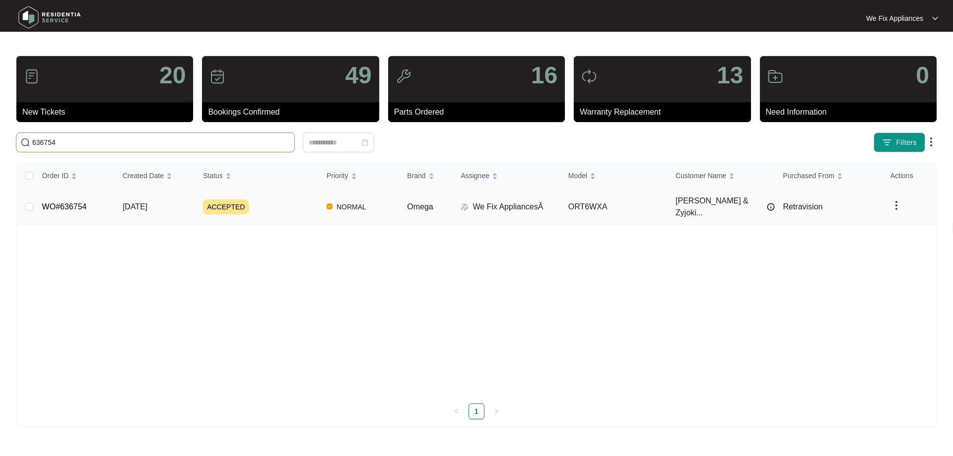
type input "636754"
click at [75, 202] on link "WO#636754" at bounding box center [64, 206] width 45 height 8
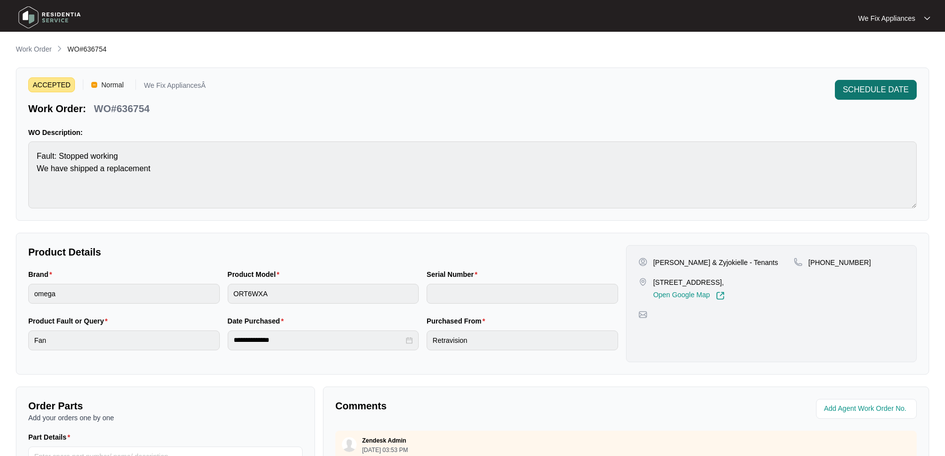
click at [891, 90] on span "SCHEDULE DATE" at bounding box center [876, 90] width 66 height 12
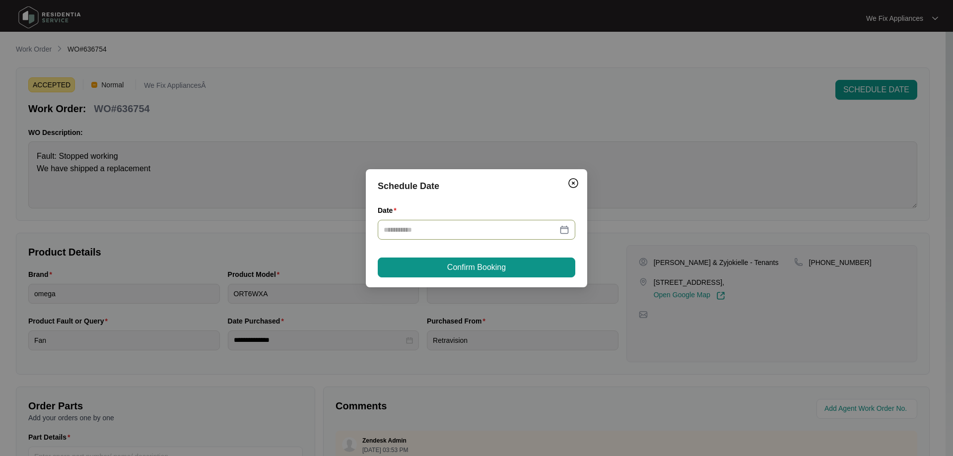
click at [428, 224] on input "Date" at bounding box center [470, 229] width 174 height 11
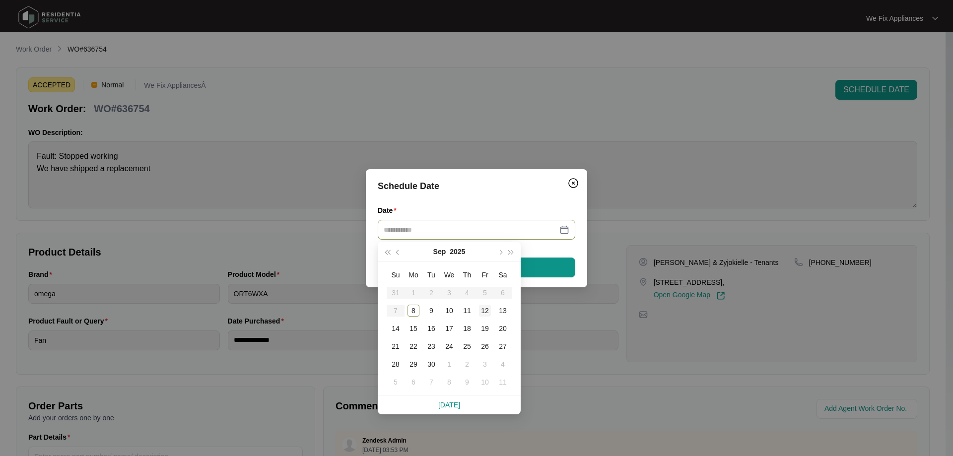
type input "**********"
click at [491, 307] on td "12" at bounding box center [485, 311] width 18 height 18
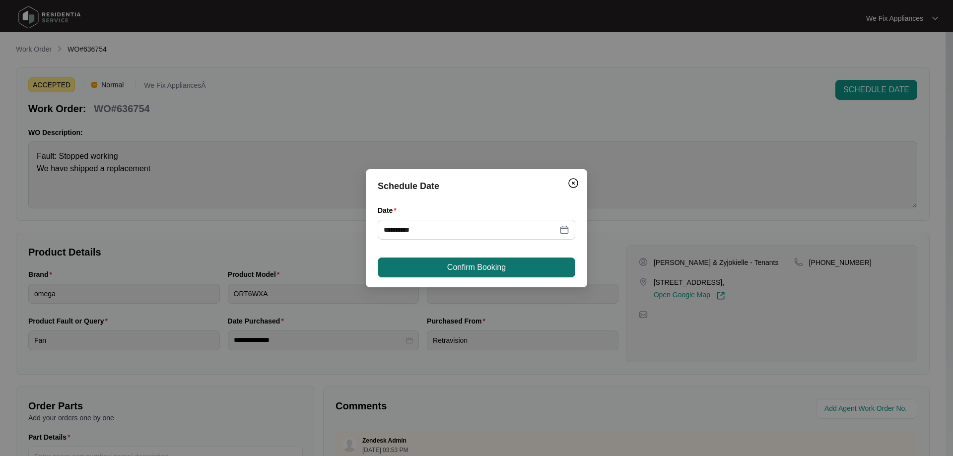
click at [511, 264] on button "Confirm Booking" at bounding box center [476, 267] width 197 height 20
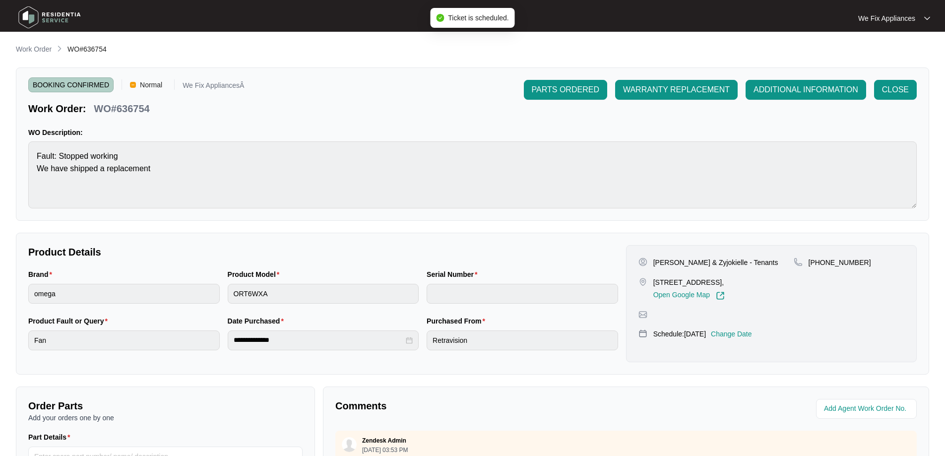
click at [43, 12] on img at bounding box center [49, 17] width 69 height 30
